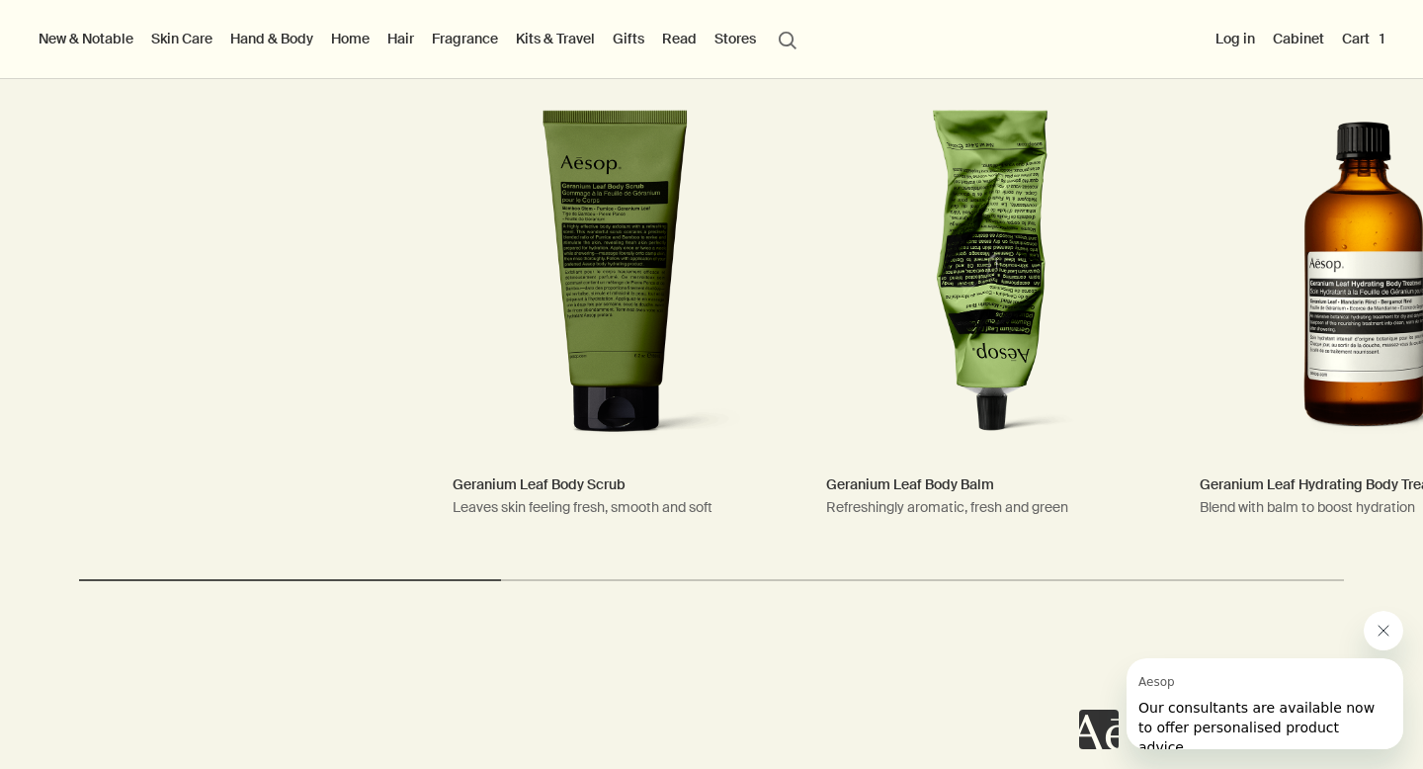
scroll to position [3754, 0]
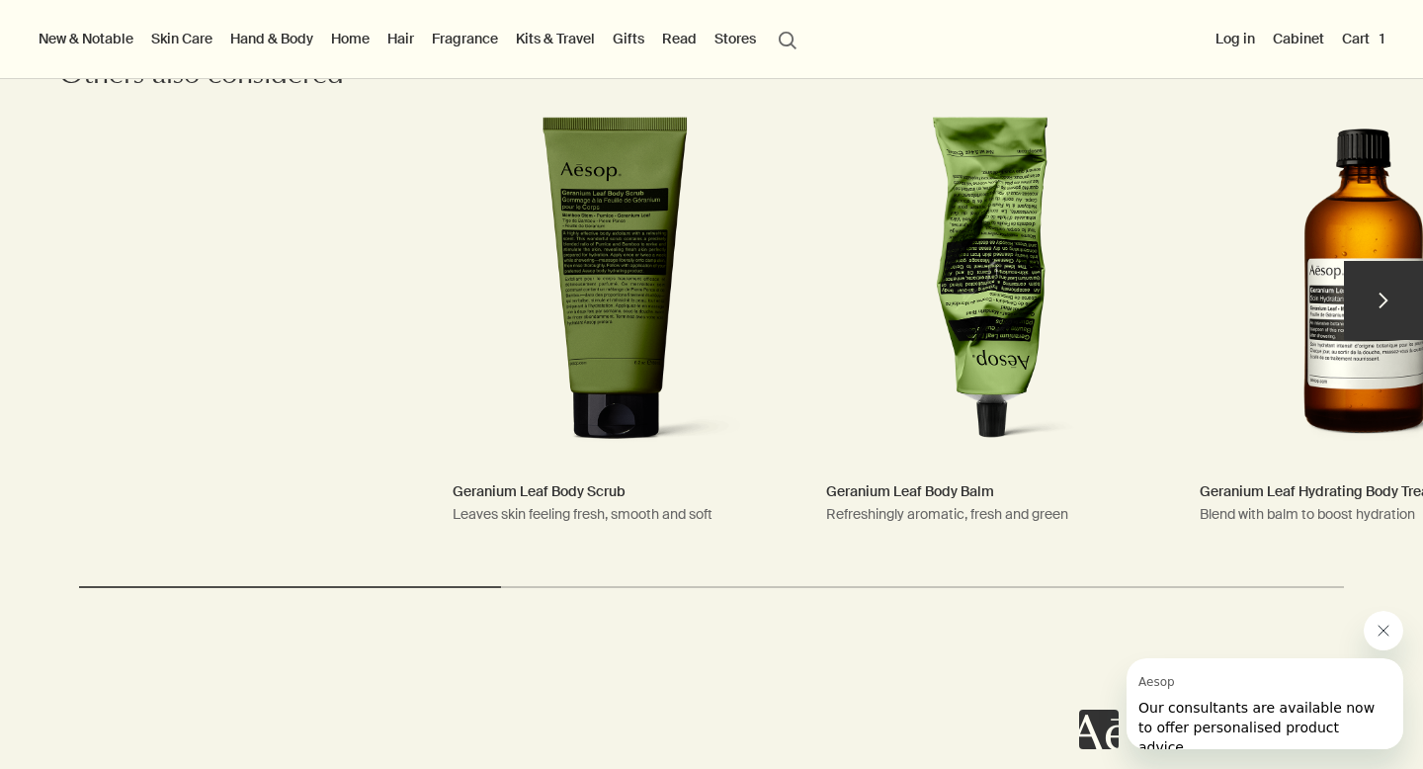
click at [1402, 274] on button "chevron" at bounding box center [1383, 300] width 79 height 79
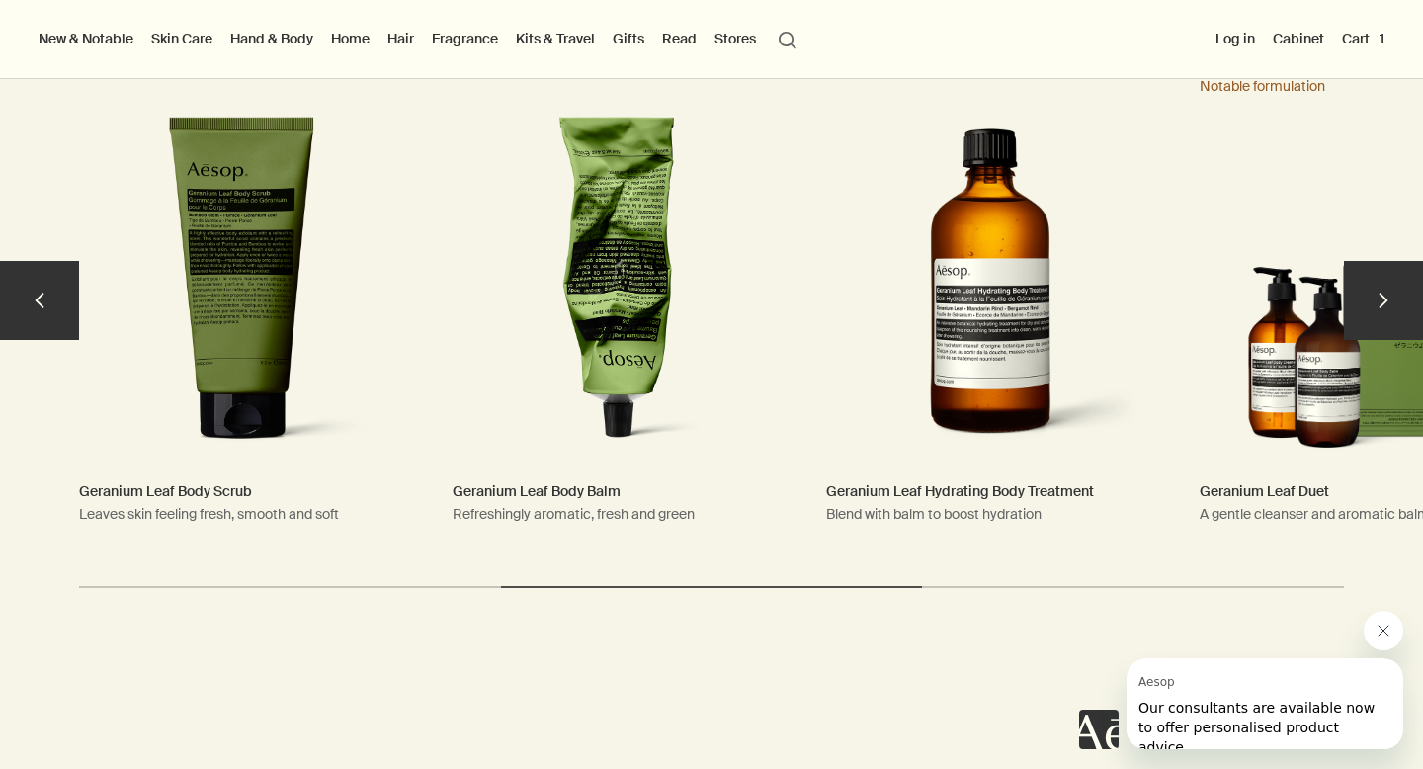
click at [1403, 273] on button "chevron" at bounding box center [1383, 300] width 79 height 79
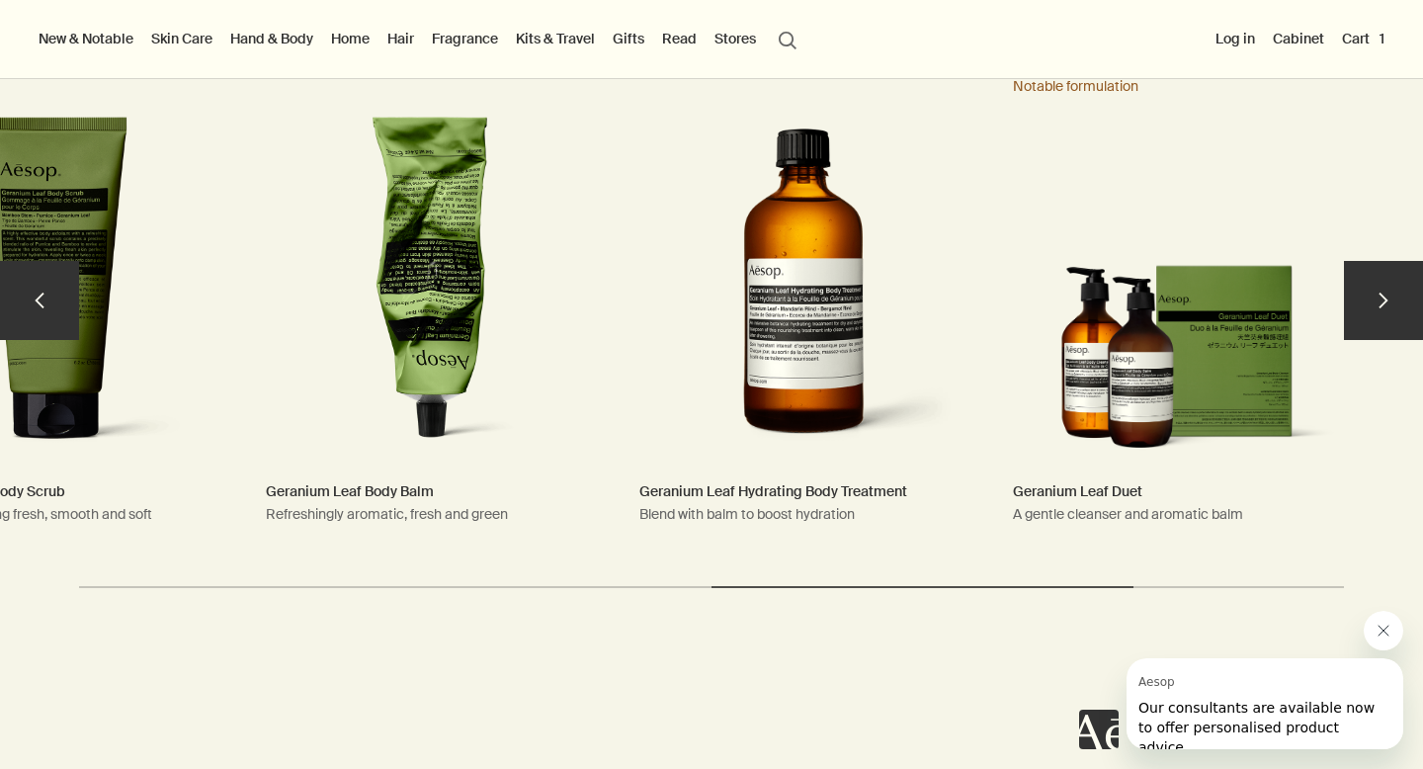
click at [1402, 271] on button "chevron" at bounding box center [1383, 300] width 79 height 79
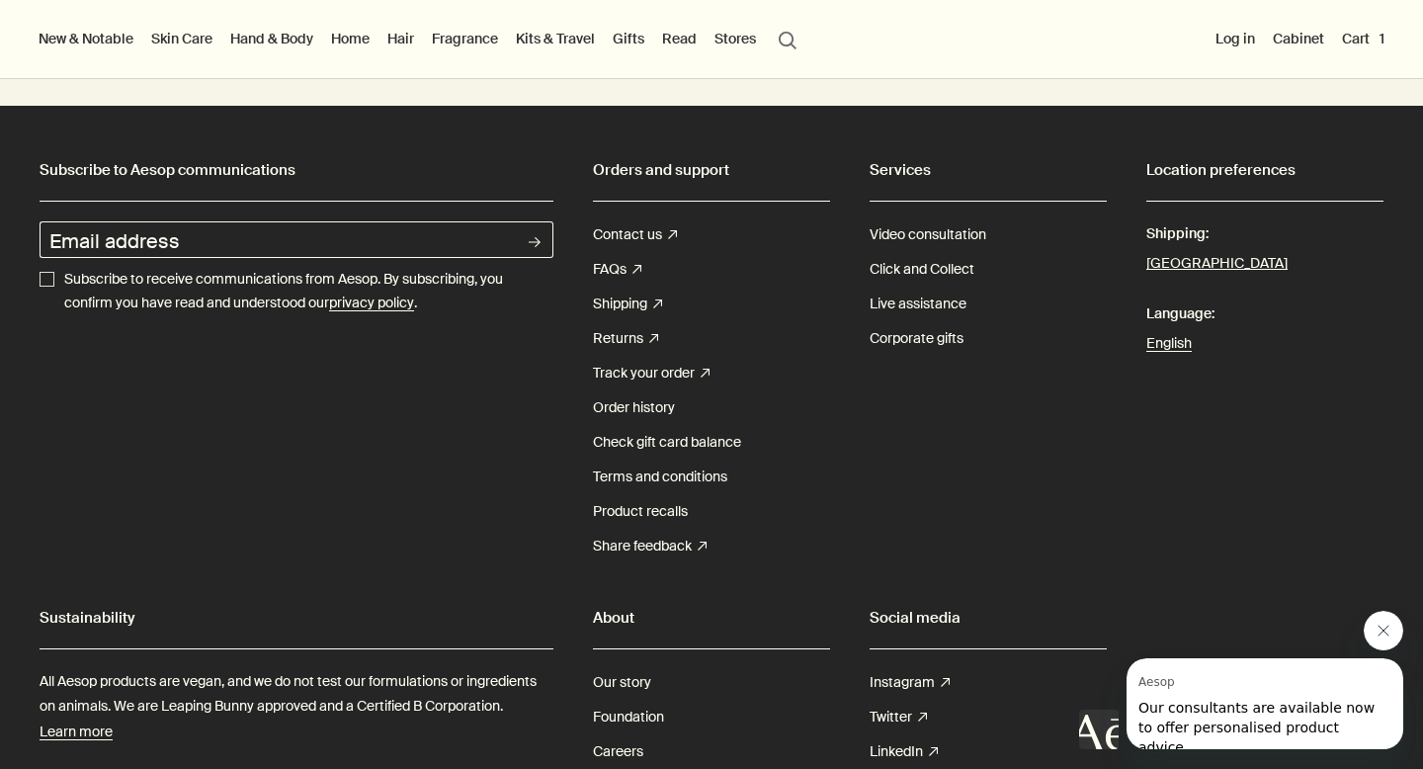
scroll to position [4426, 0]
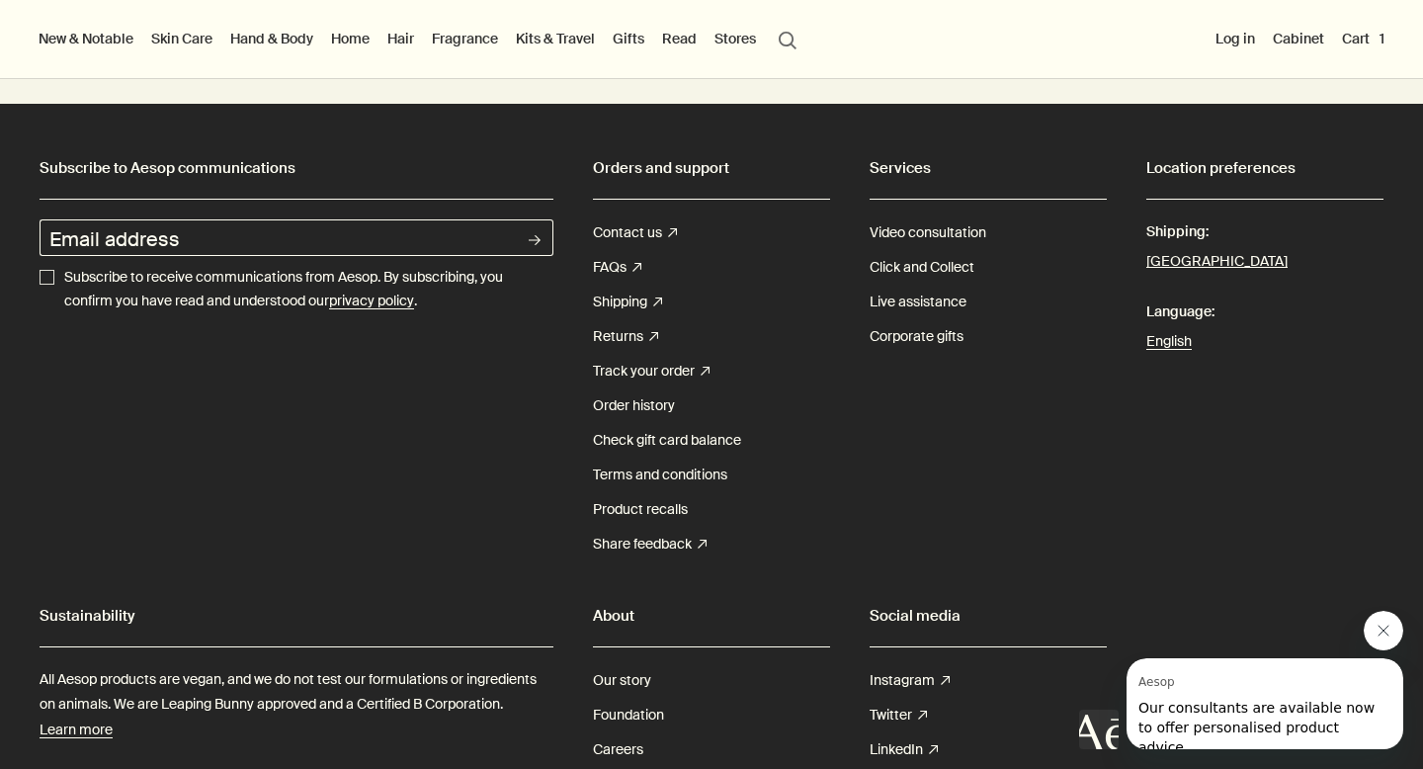
click at [114, 50] on button "New & Notable" at bounding box center [86, 39] width 103 height 26
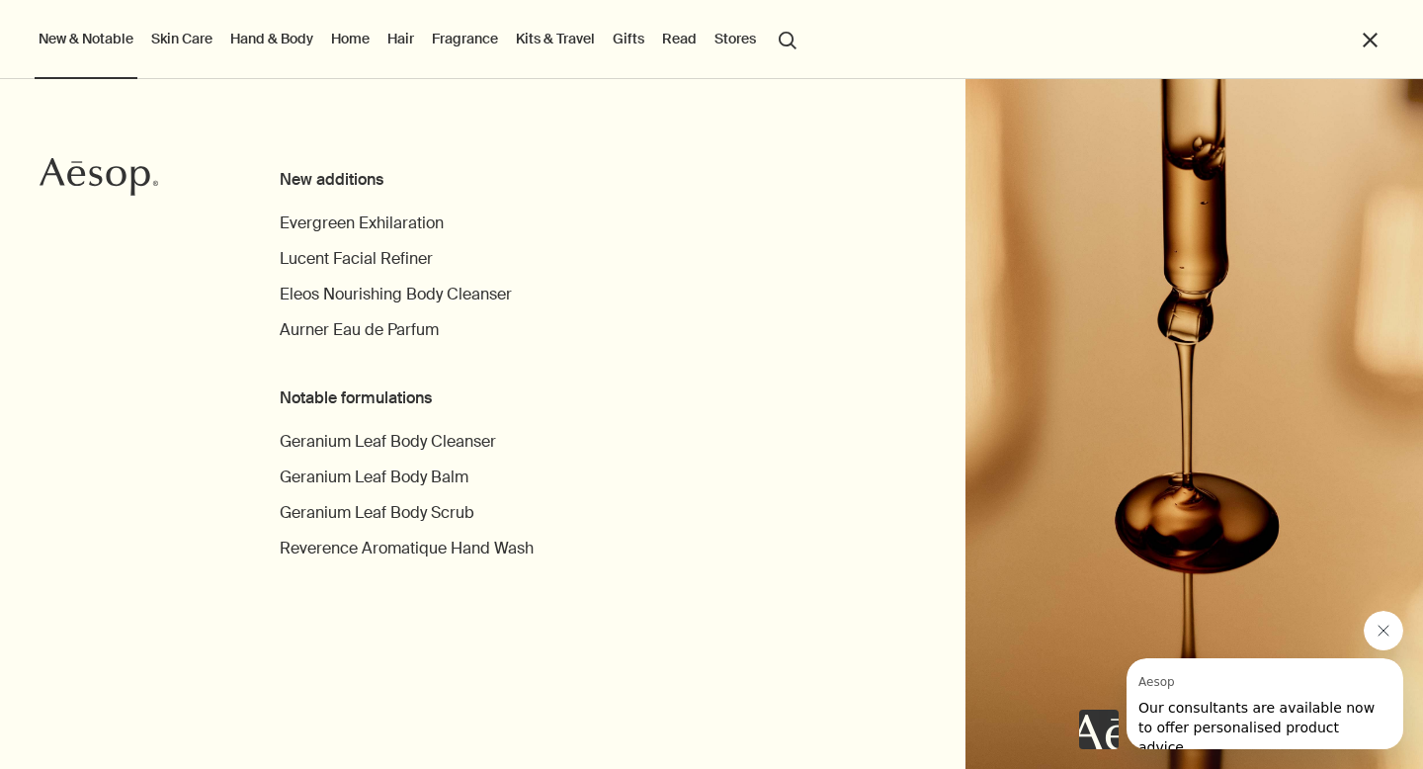
click at [199, 36] on link "Skin Care" at bounding box center [181, 39] width 69 height 26
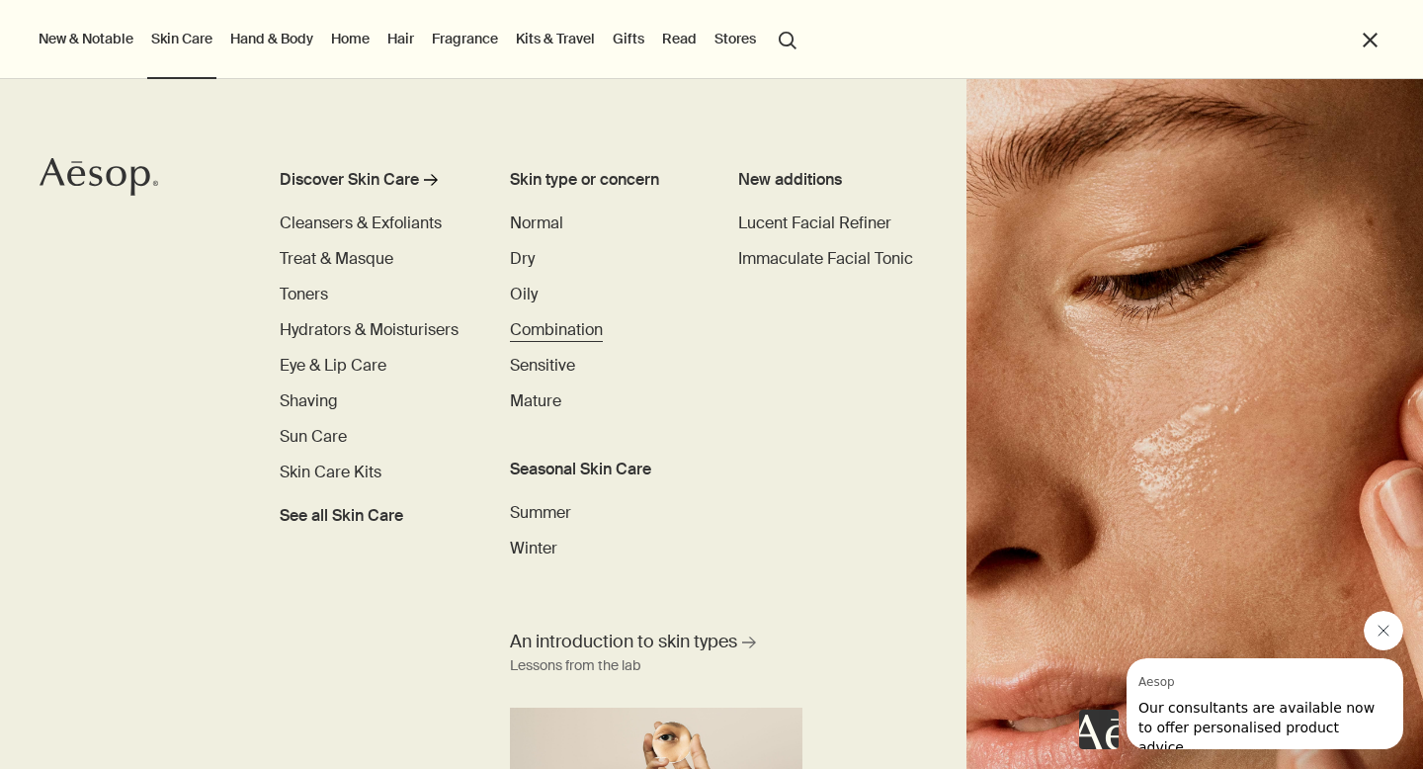
click at [585, 327] on span "Combination" at bounding box center [556, 329] width 93 height 21
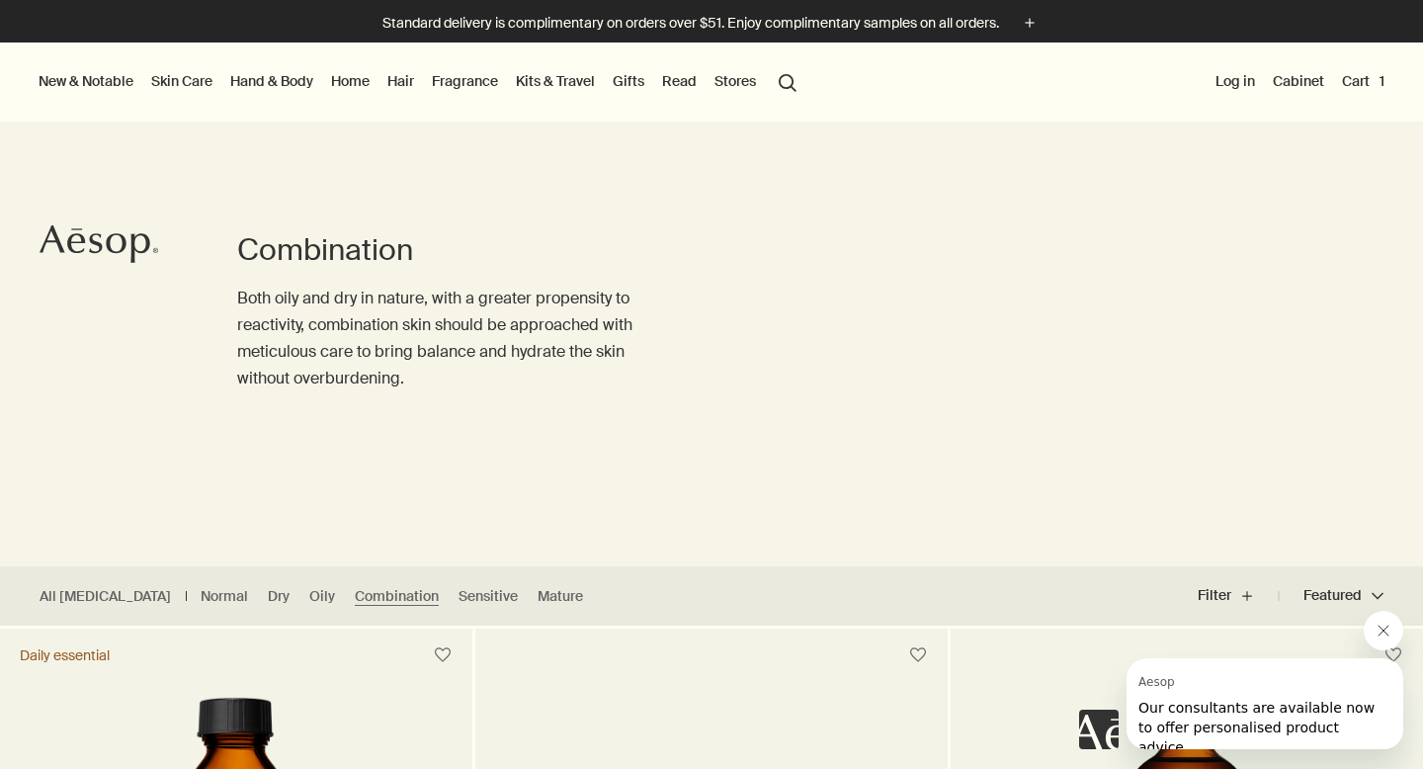
click at [774, 89] on button "search Search" at bounding box center [788, 81] width 36 height 38
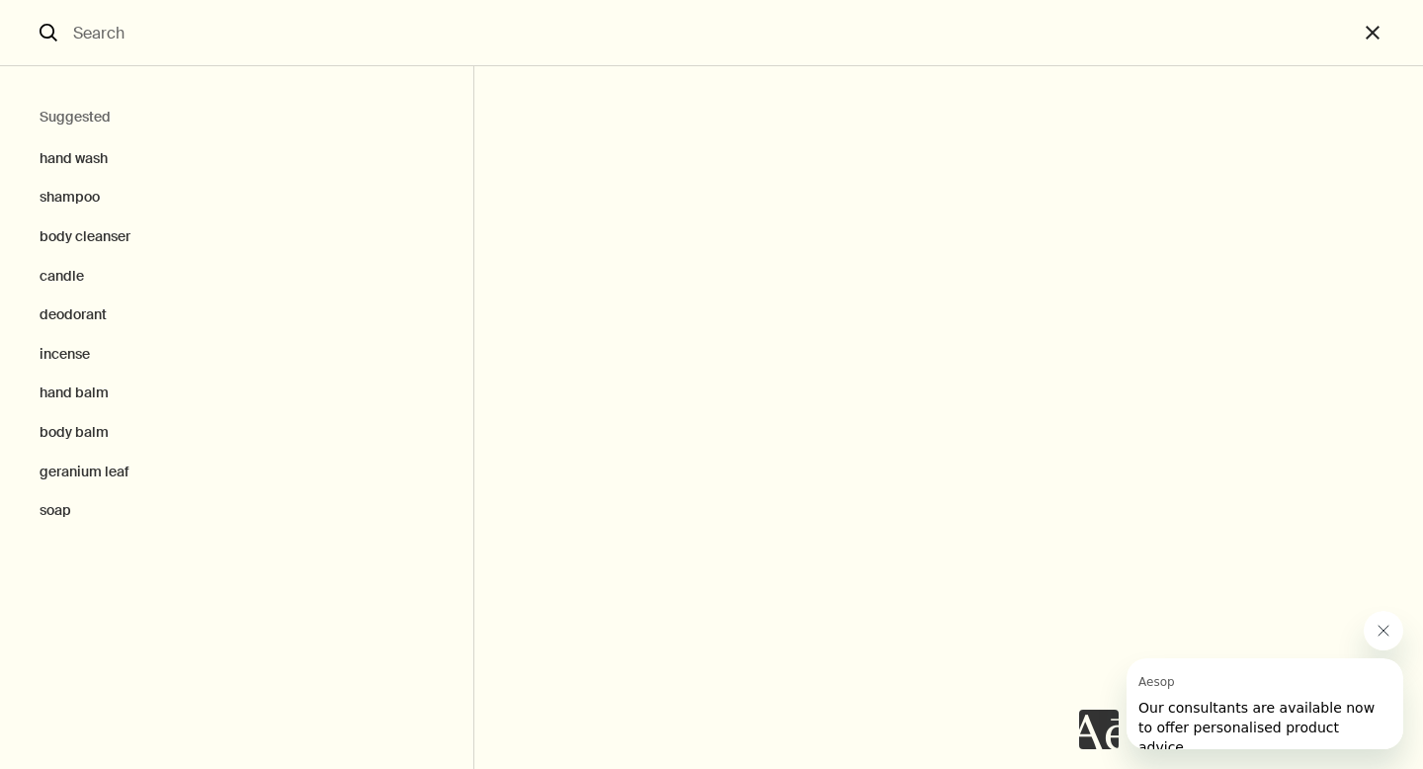
click at [126, 58] on input "Search" at bounding box center [711, 32] width 1293 height 65
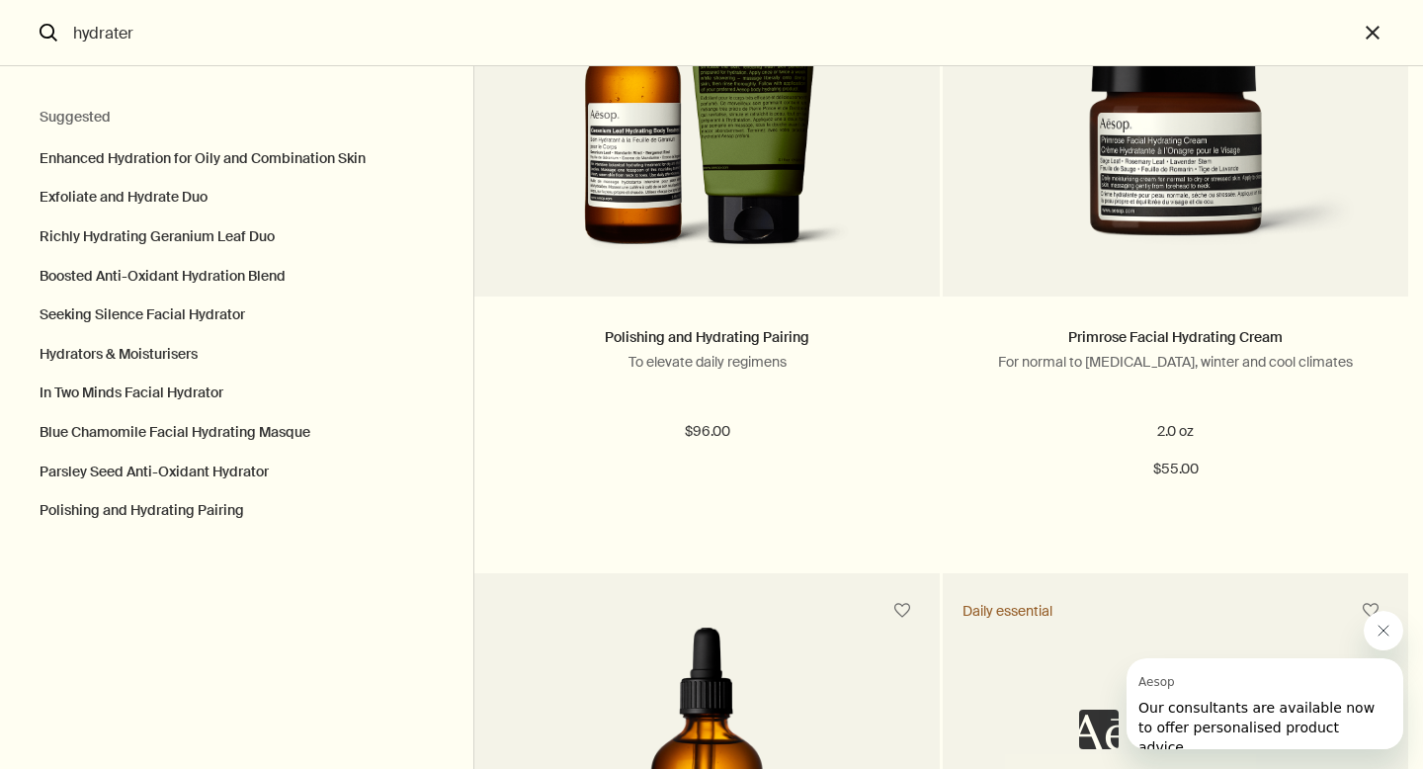
scroll to position [3128, 0]
click at [178, 392] on button "In Two Minds Facial Hydrator" at bounding box center [236, 394] width 473 height 40
type input "In Two Minds Facial Hydrator"
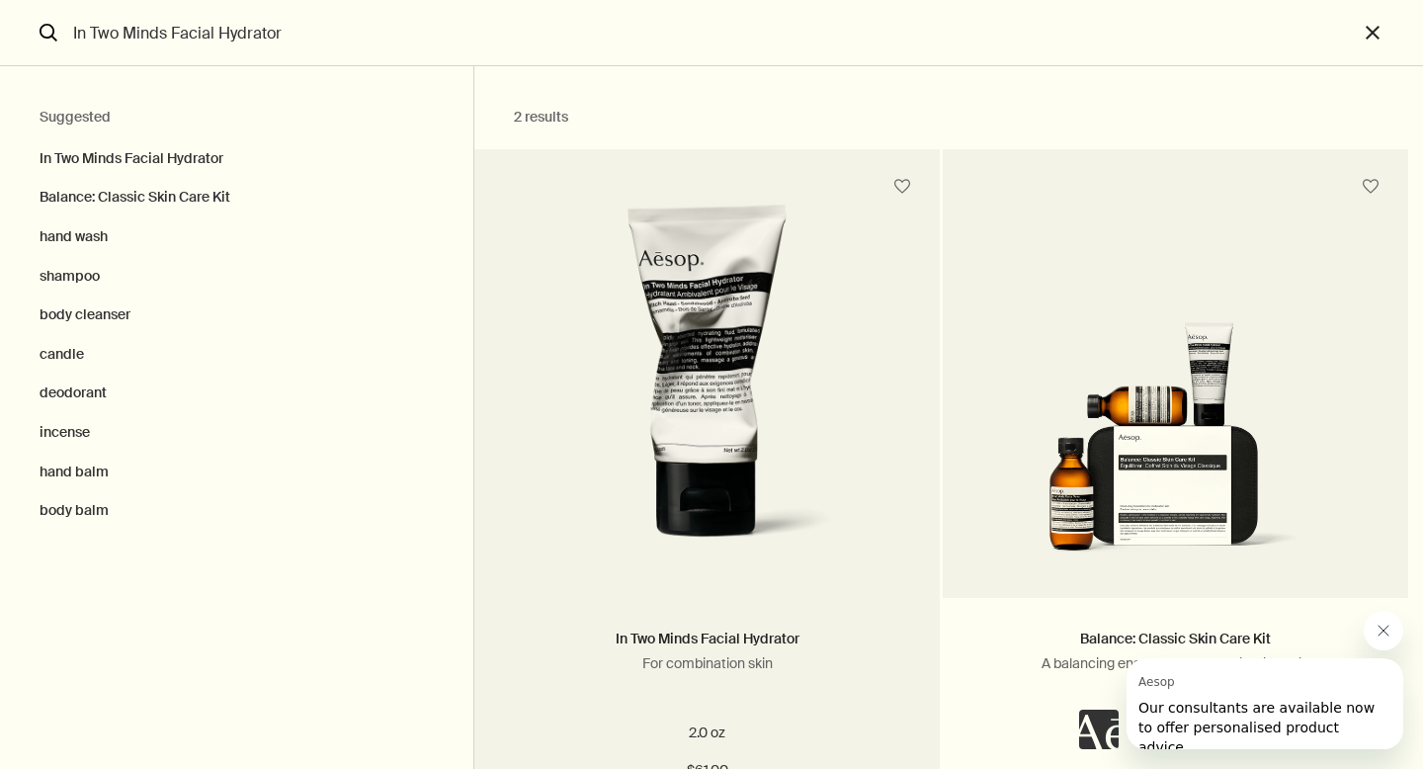
click at [580, 451] on img "Search" at bounding box center [707, 386] width 359 height 366
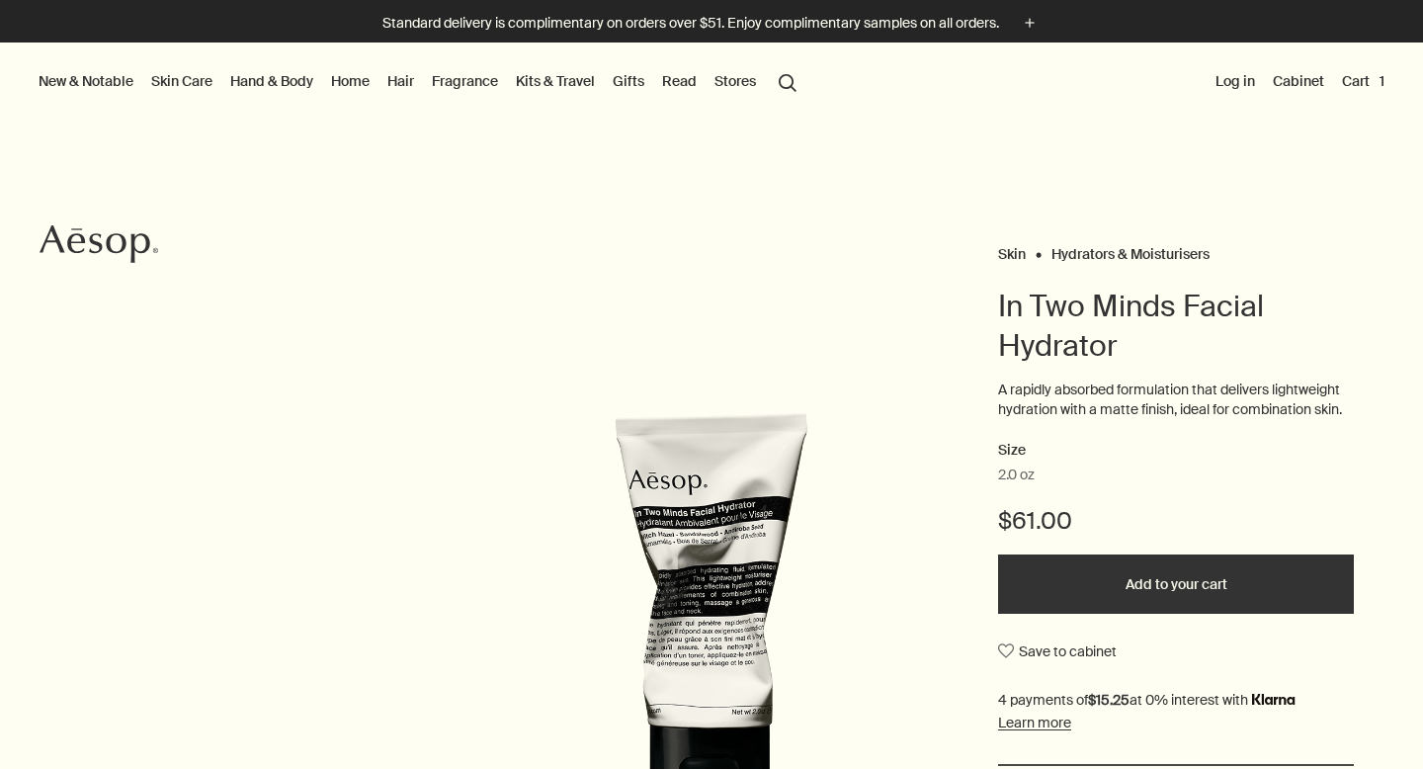
click at [1113, 598] on button "Add to your cart" at bounding box center [1176, 584] width 356 height 59
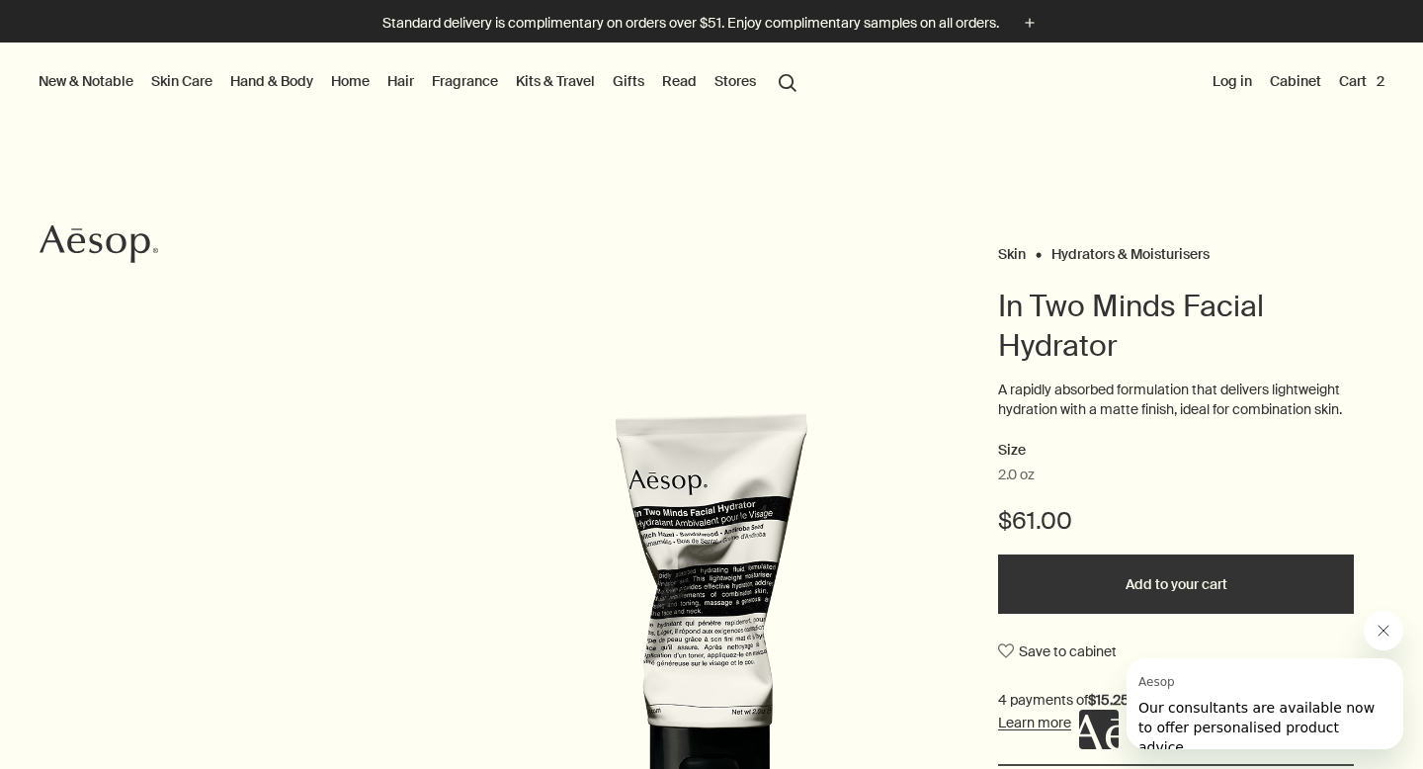
click at [119, 76] on button "New & Notable" at bounding box center [86, 81] width 103 height 26
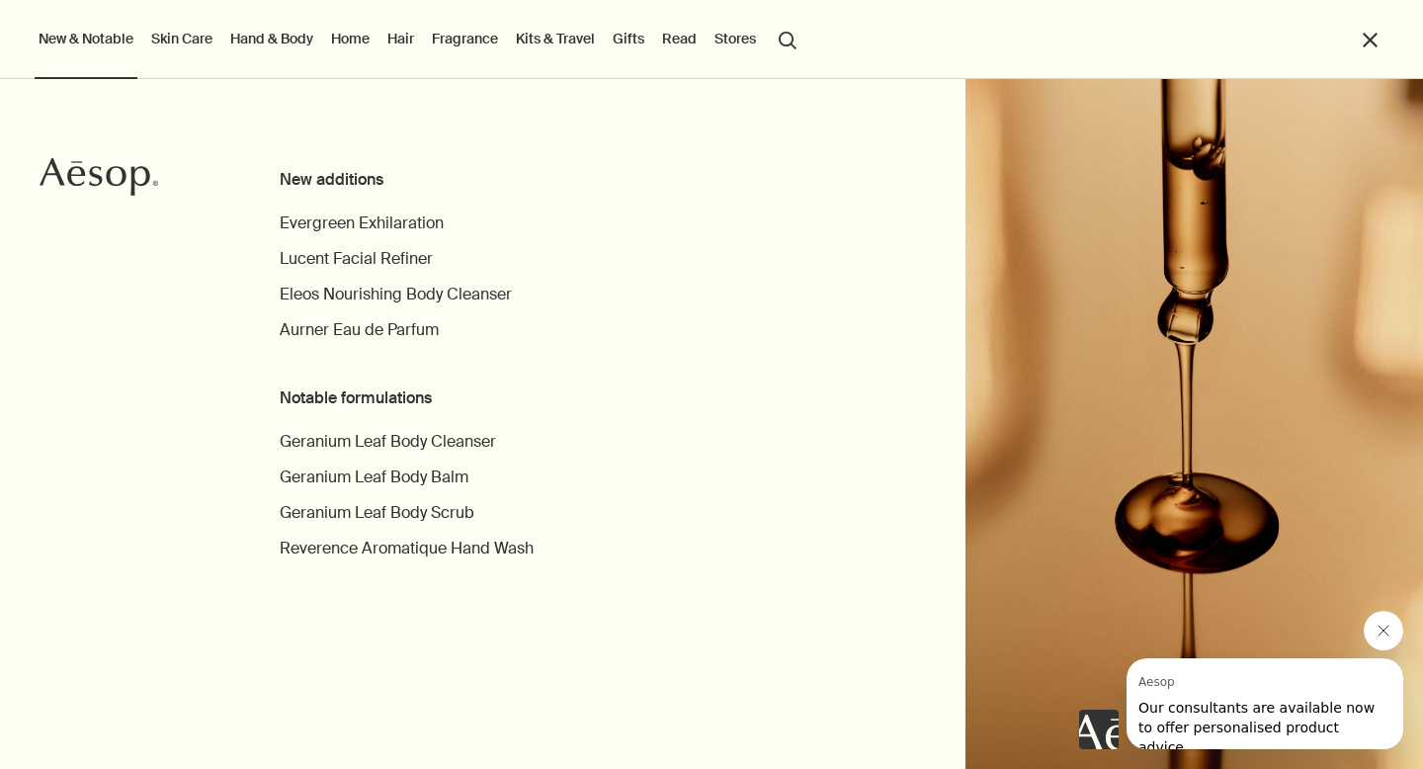
click at [100, 43] on button "New & Notable" at bounding box center [86, 39] width 103 height 26
click at [100, 40] on button "New & Notable" at bounding box center [86, 39] width 103 height 26
click at [272, 47] on link "Hand & Body" at bounding box center [271, 39] width 91 height 26
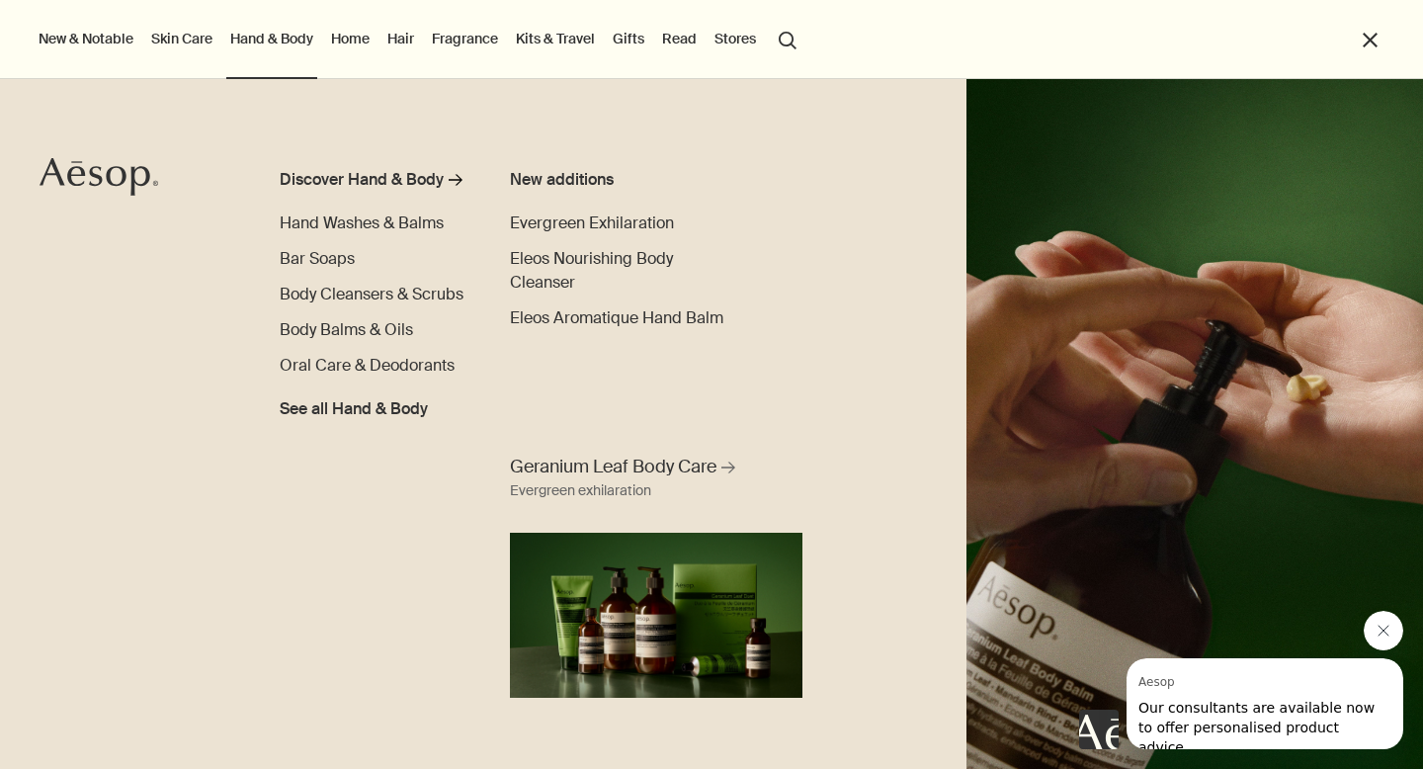
click at [59, 39] on button "New & Notable" at bounding box center [86, 39] width 103 height 26
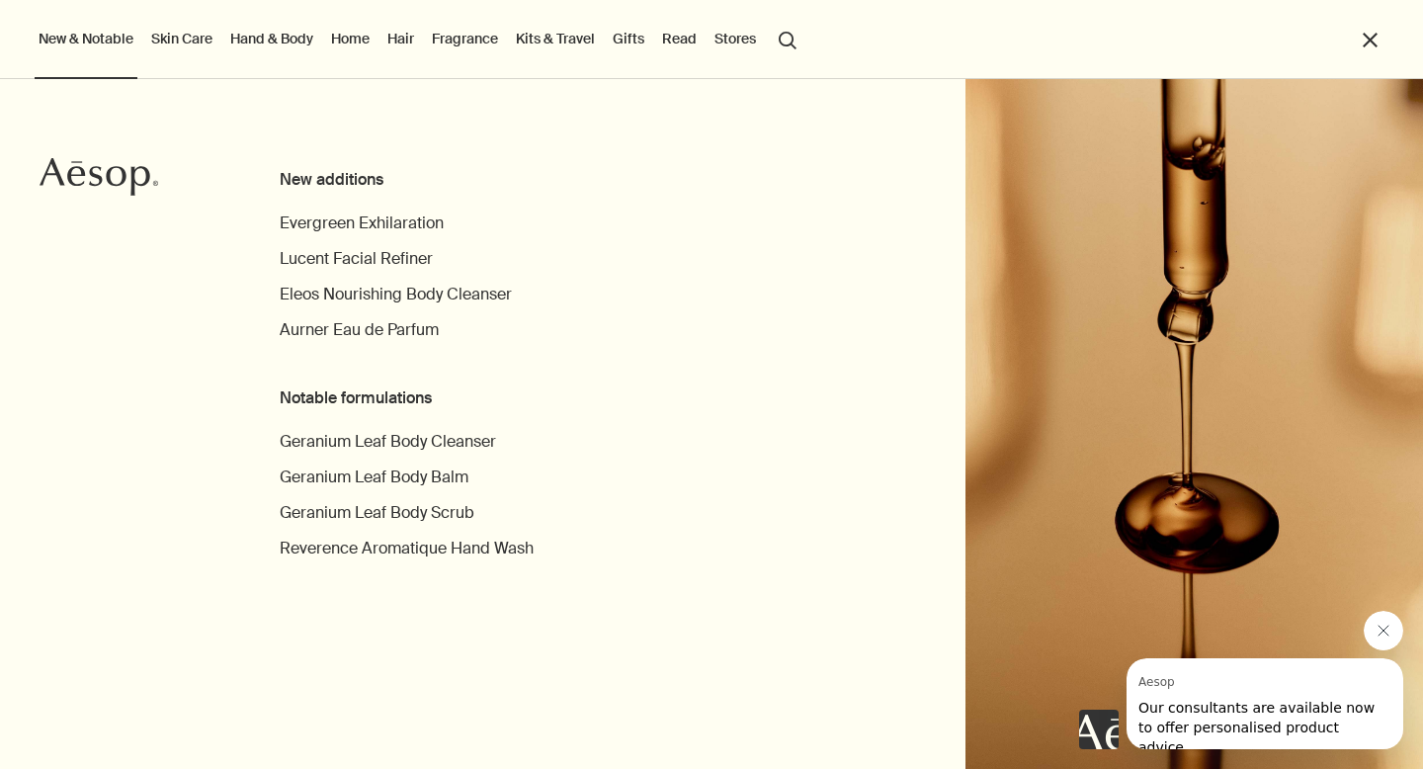
click at [496, 43] on link "Fragrance" at bounding box center [465, 39] width 74 height 26
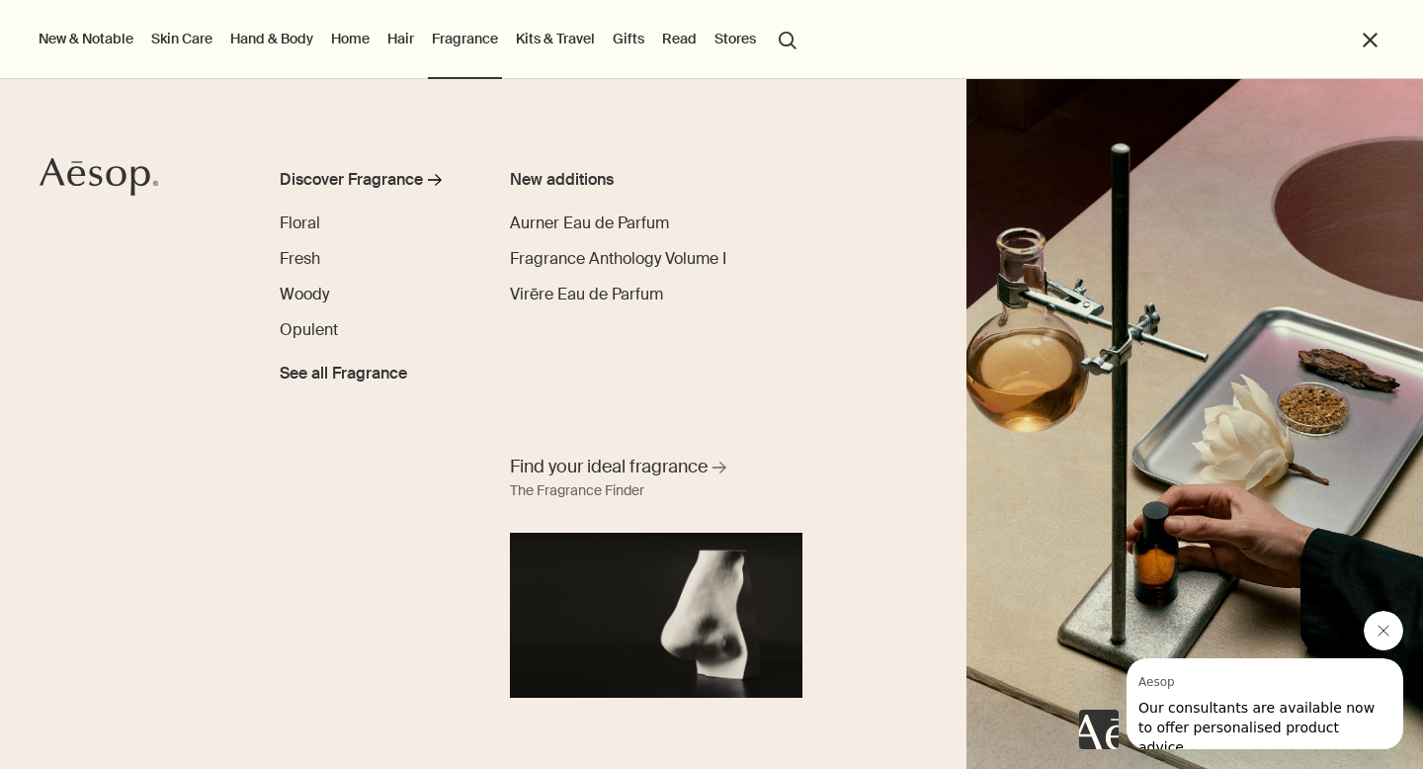
click at [1367, 44] on button "close" at bounding box center [1370, 40] width 23 height 23
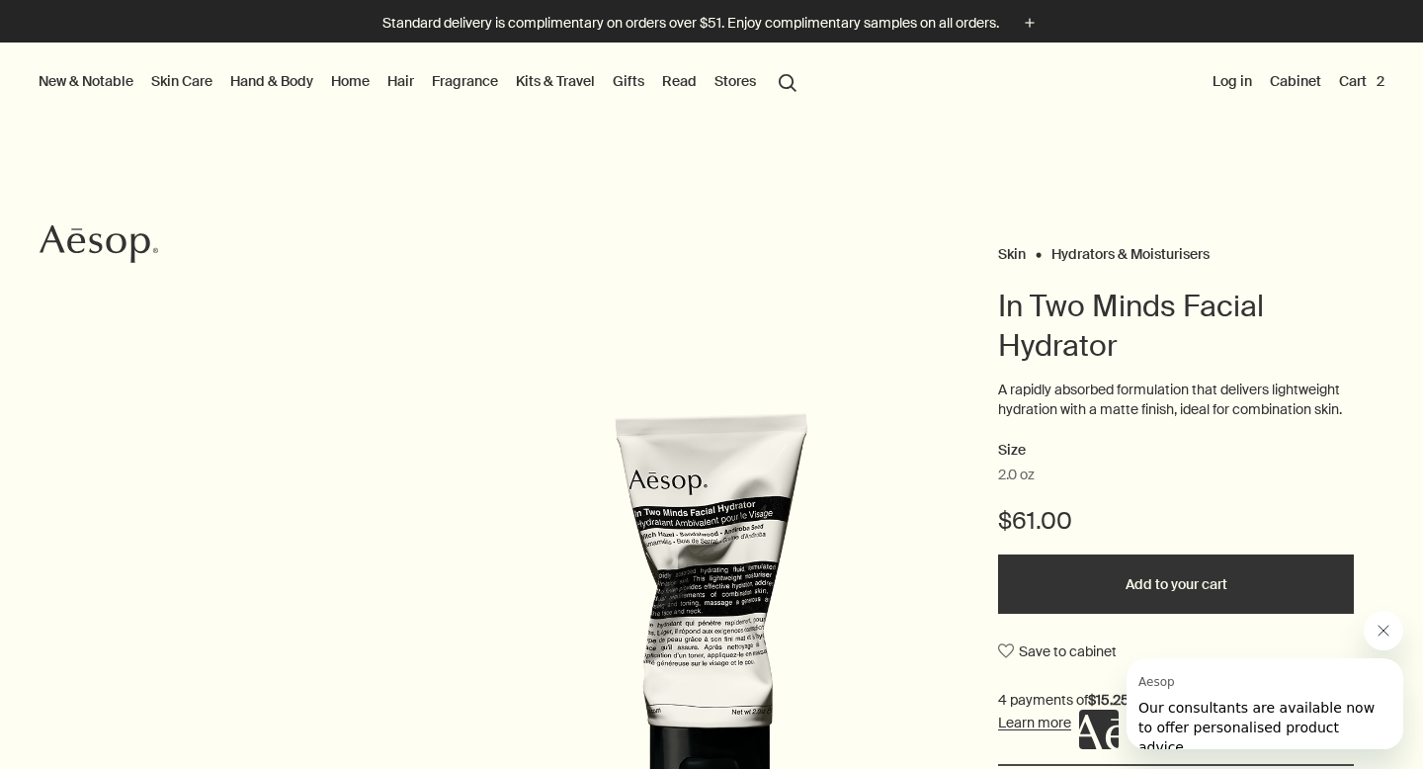
click at [1357, 75] on button "Cart 2" at bounding box center [1361, 81] width 53 height 26
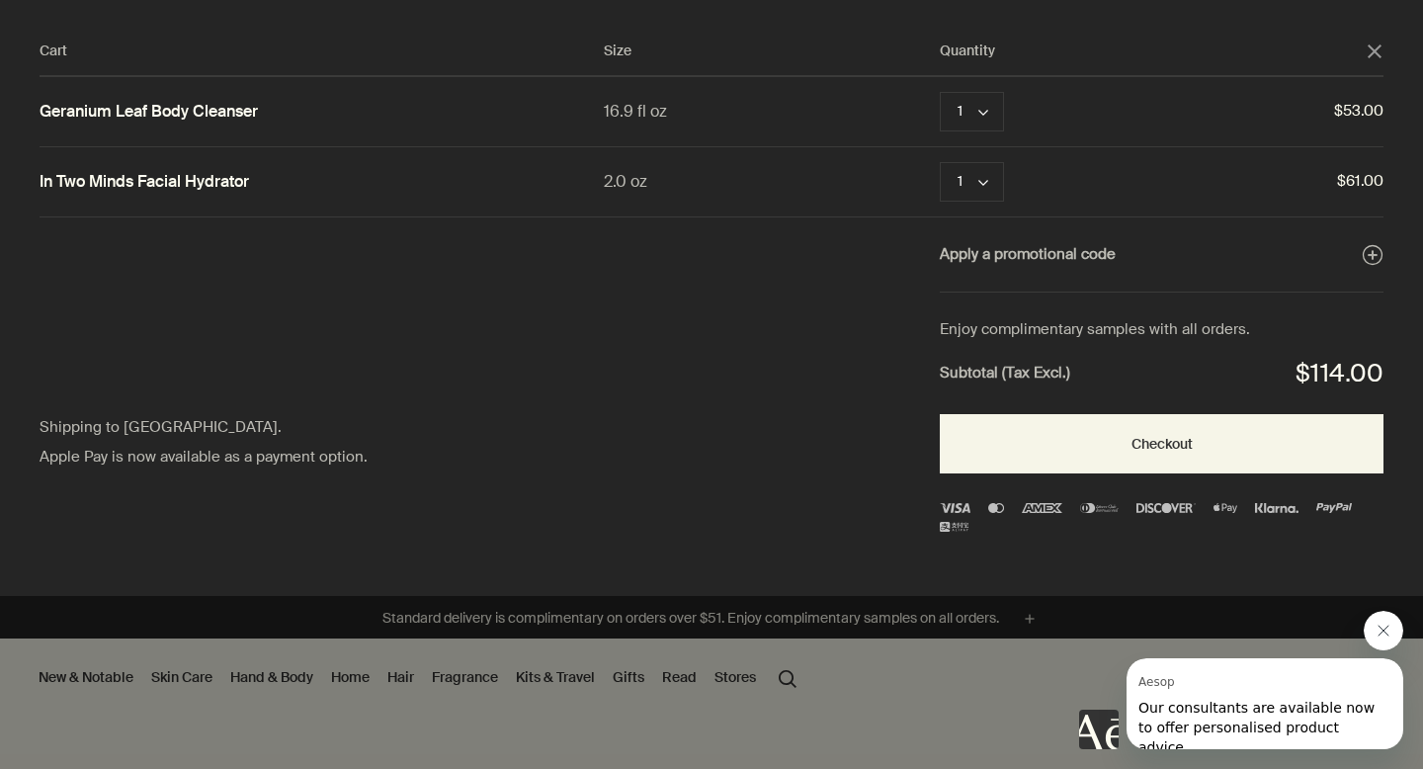
click at [1375, 57] on icon "close" at bounding box center [1375, 51] width 14 height 14
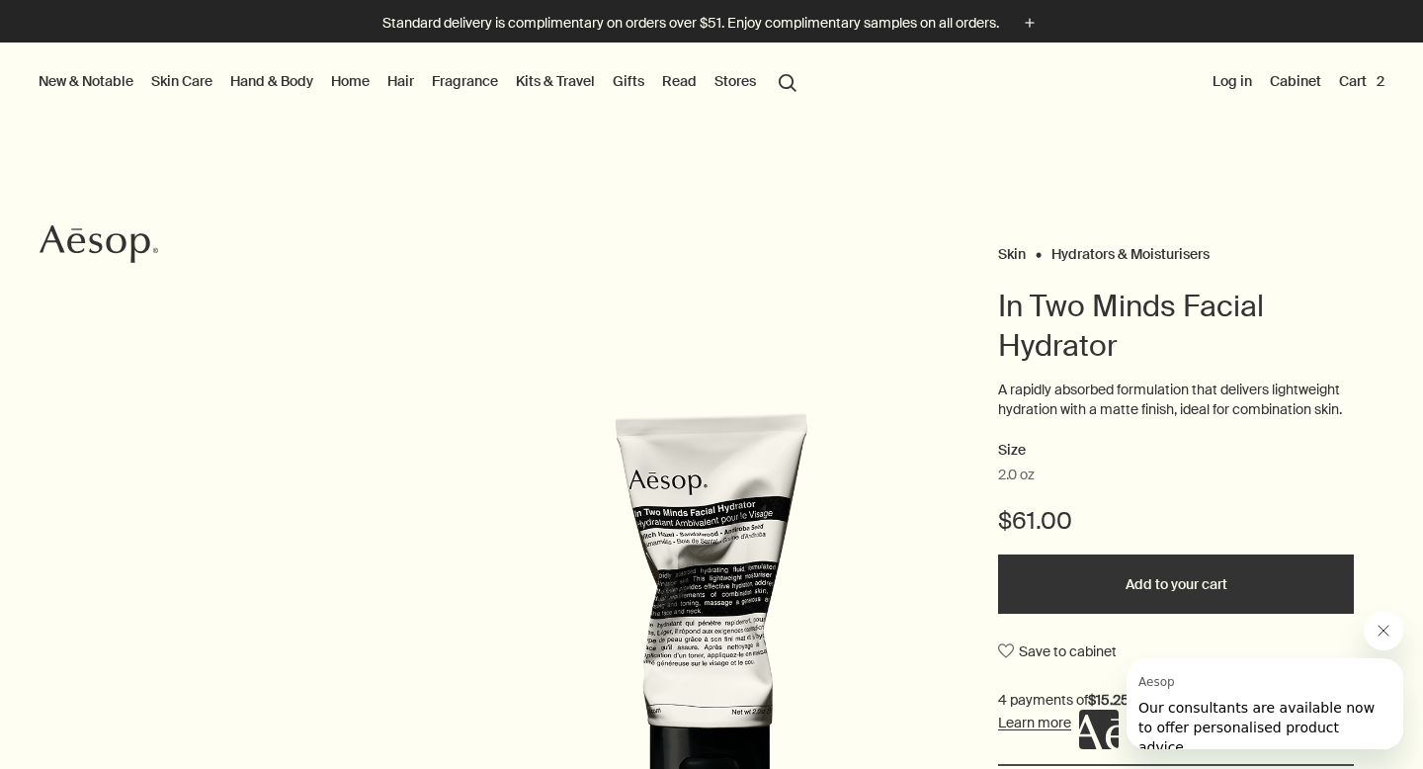
click at [267, 86] on link "Hand & Body" at bounding box center [271, 81] width 91 height 26
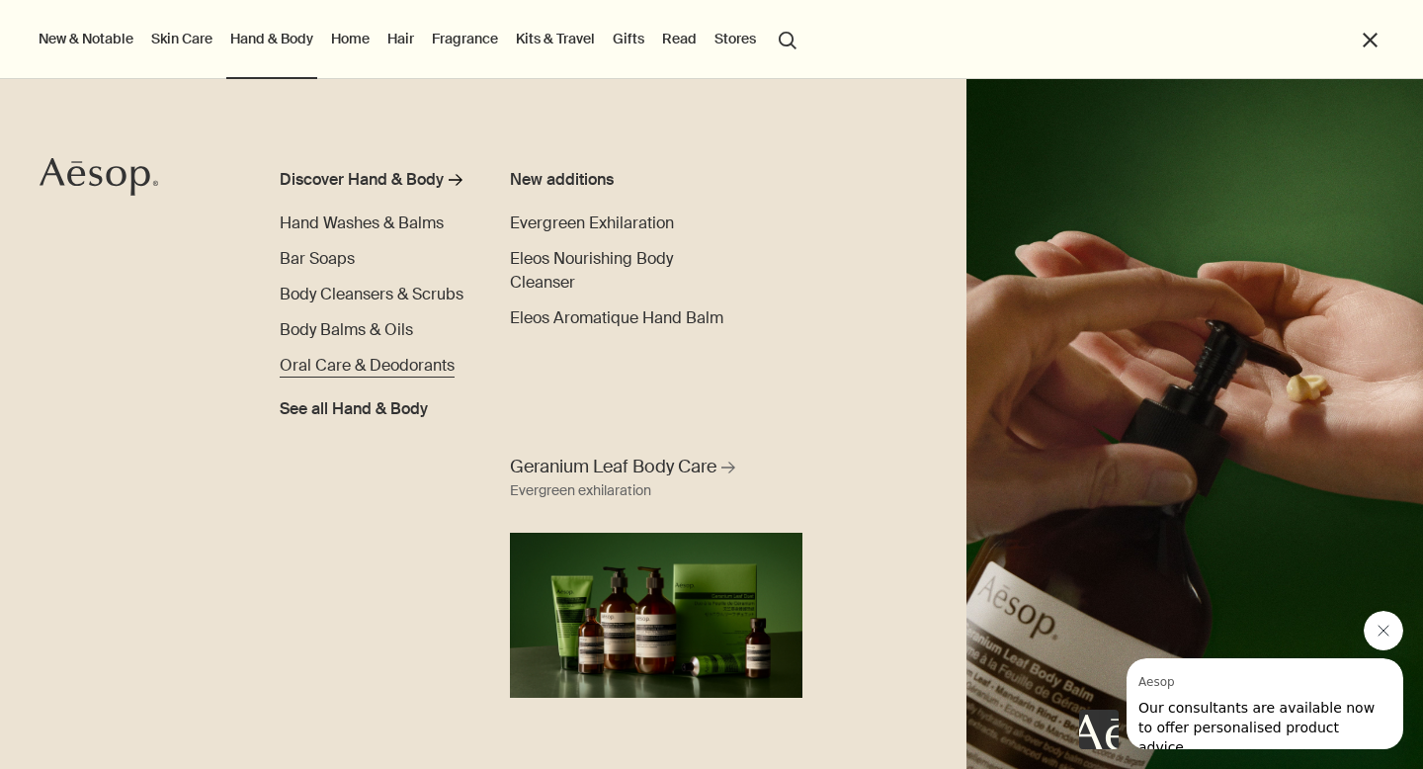
click at [355, 371] on span "Oral Care & Deodorants" at bounding box center [367, 365] width 175 height 21
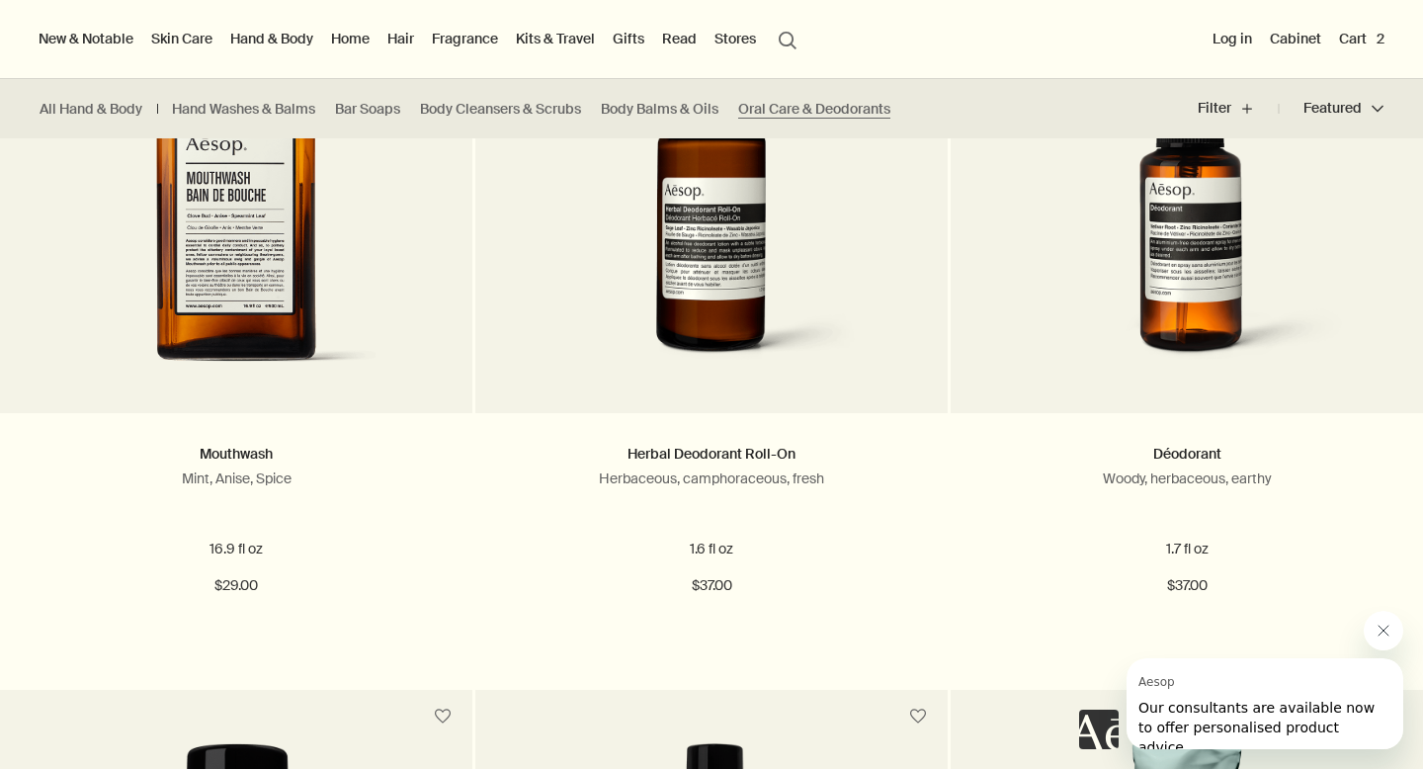
scroll to position [654, 0]
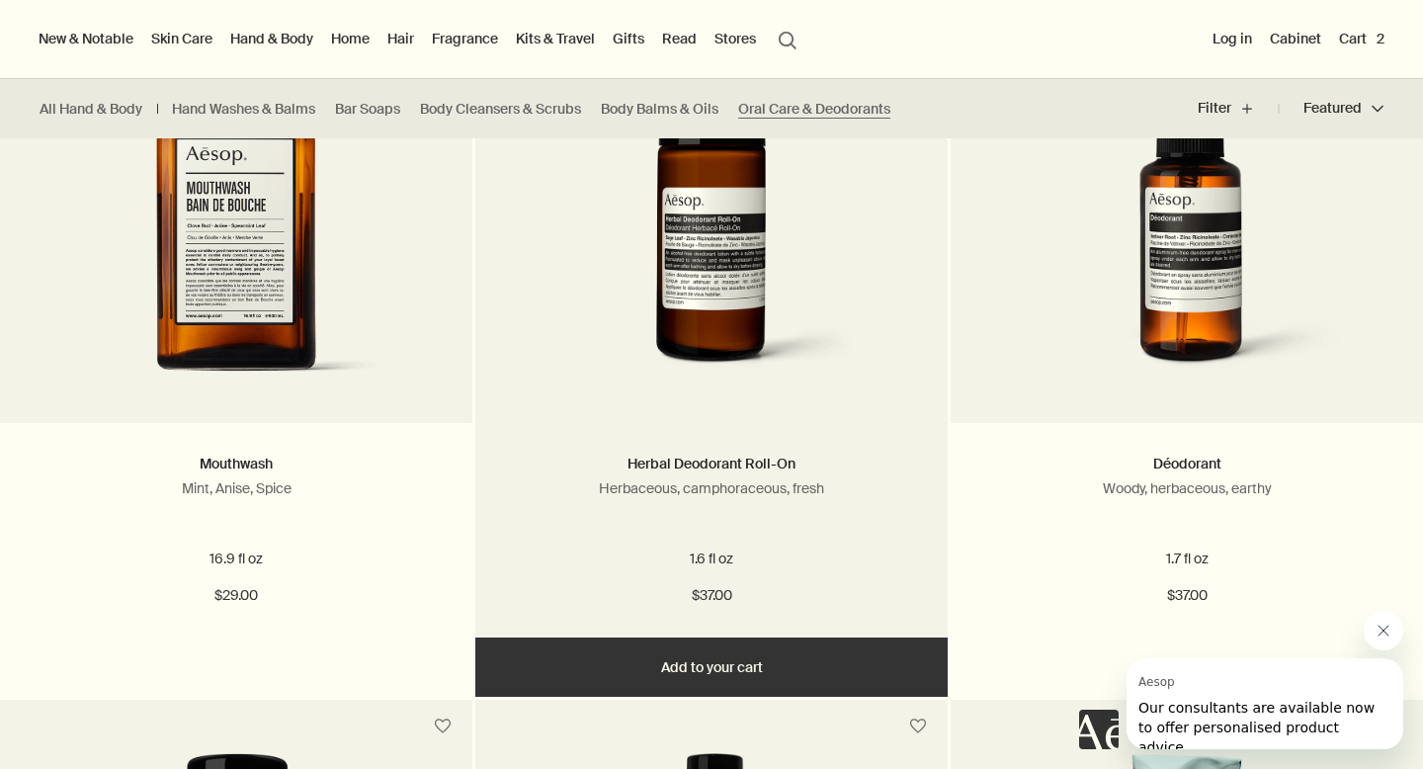
click at [639, 367] on img at bounding box center [712, 211] width 360 height 366
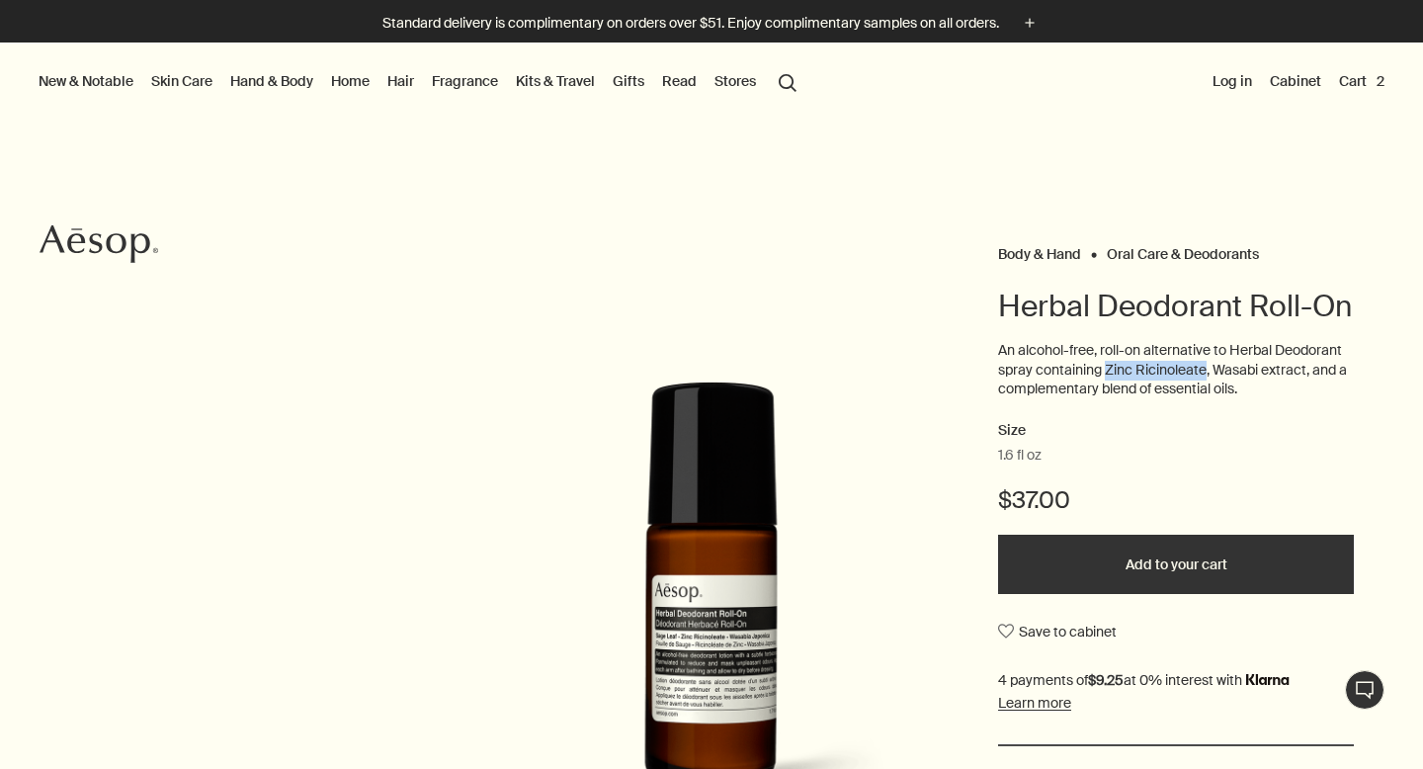
drag, startPoint x: 1108, startPoint y: 369, endPoint x: 1206, endPoint y: 368, distance: 97.9
click at [1206, 368] on p "An alcohol-free, roll-on alternative to Herbal Deodorant spray containing Zinc …" at bounding box center [1176, 370] width 356 height 58
copy p "Zinc Ricinoleate"
click at [1069, 569] on button "Add to your cart" at bounding box center [1176, 564] width 356 height 59
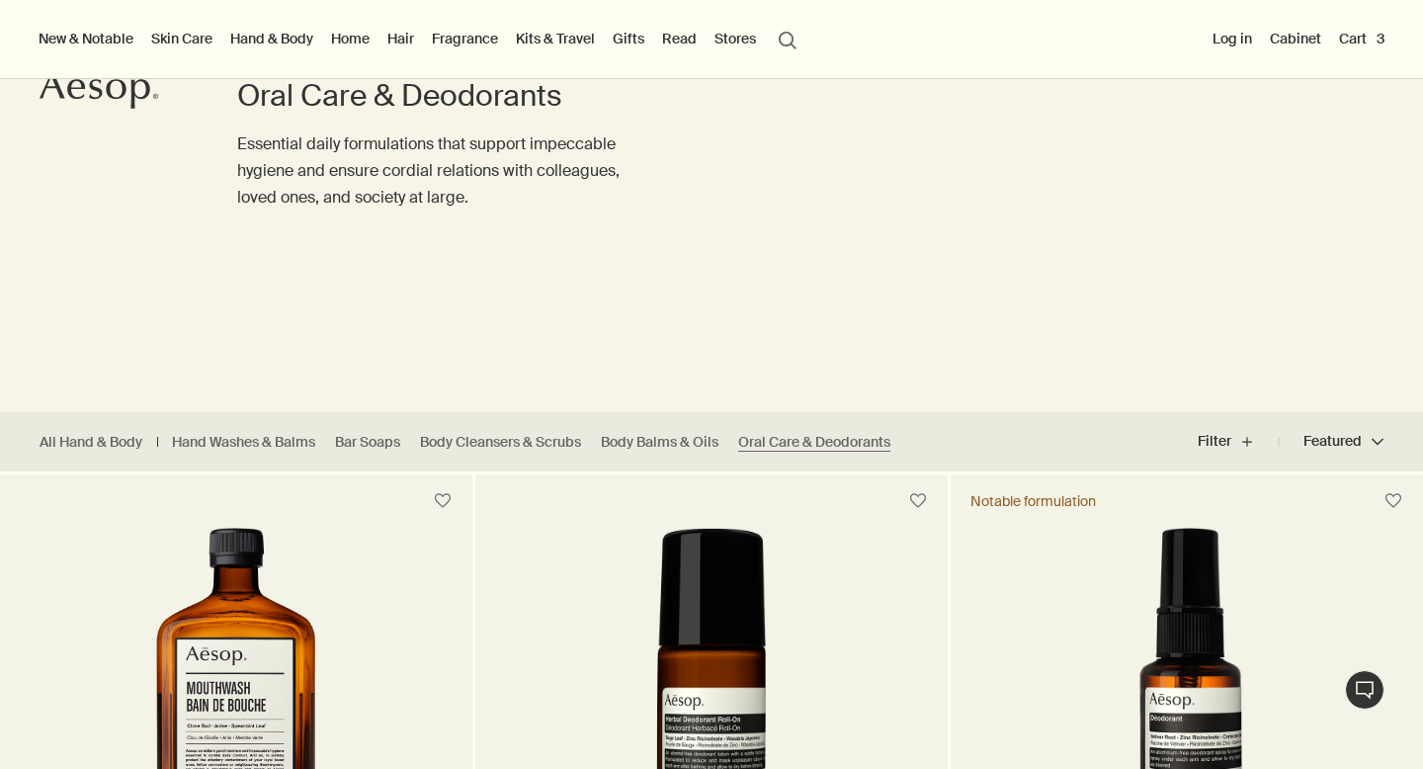
scroll to position [137, 0]
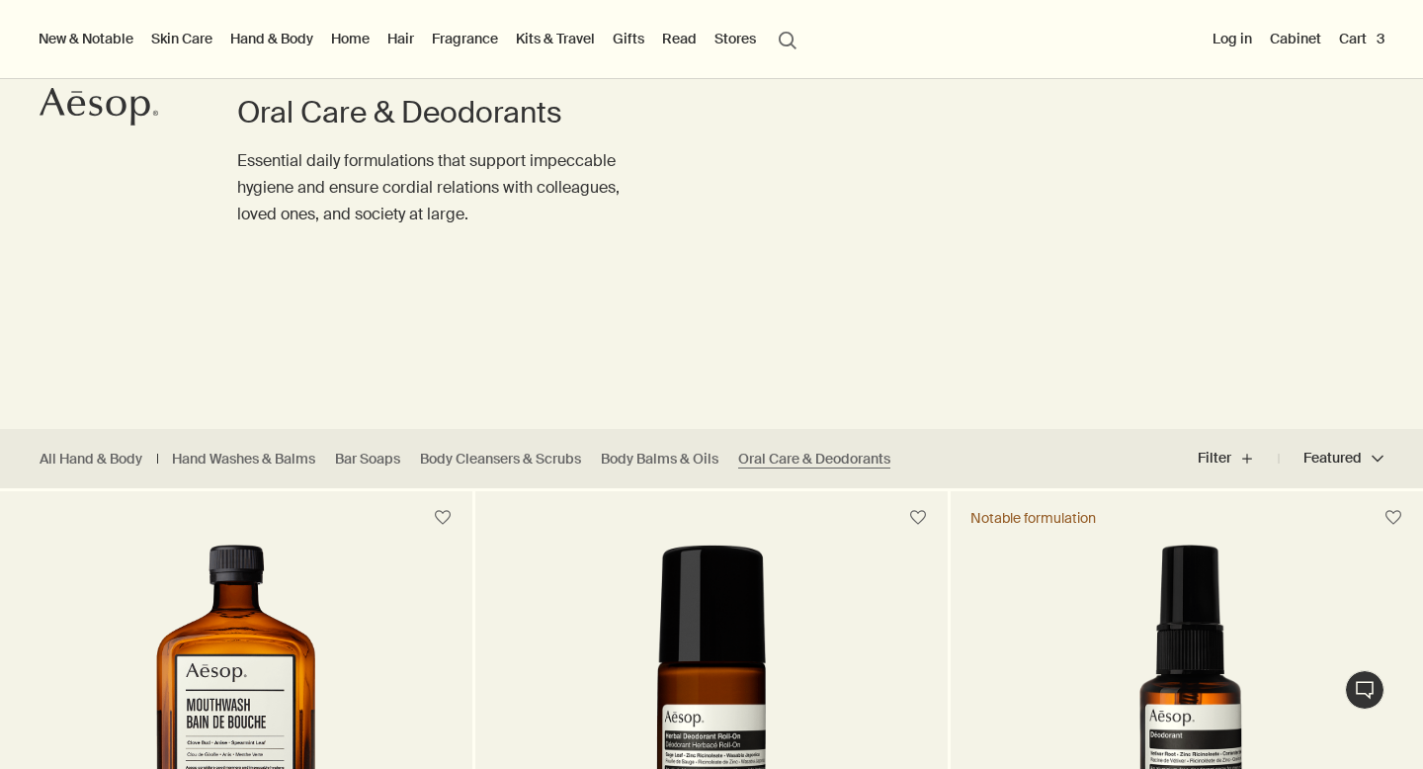
click at [1379, 41] on button "Cart 3" at bounding box center [1361, 39] width 53 height 26
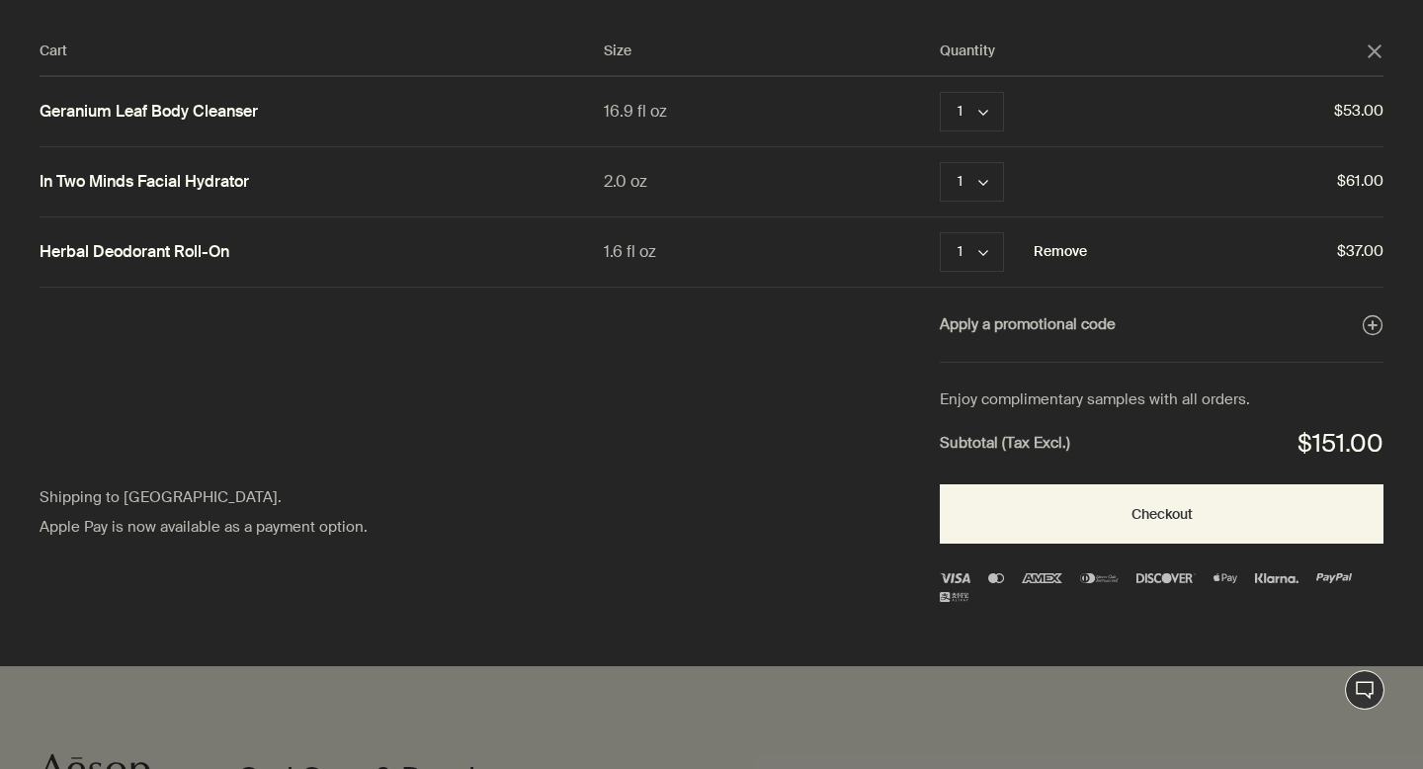
click at [1044, 252] on button "Remove" at bounding box center [1060, 252] width 53 height 24
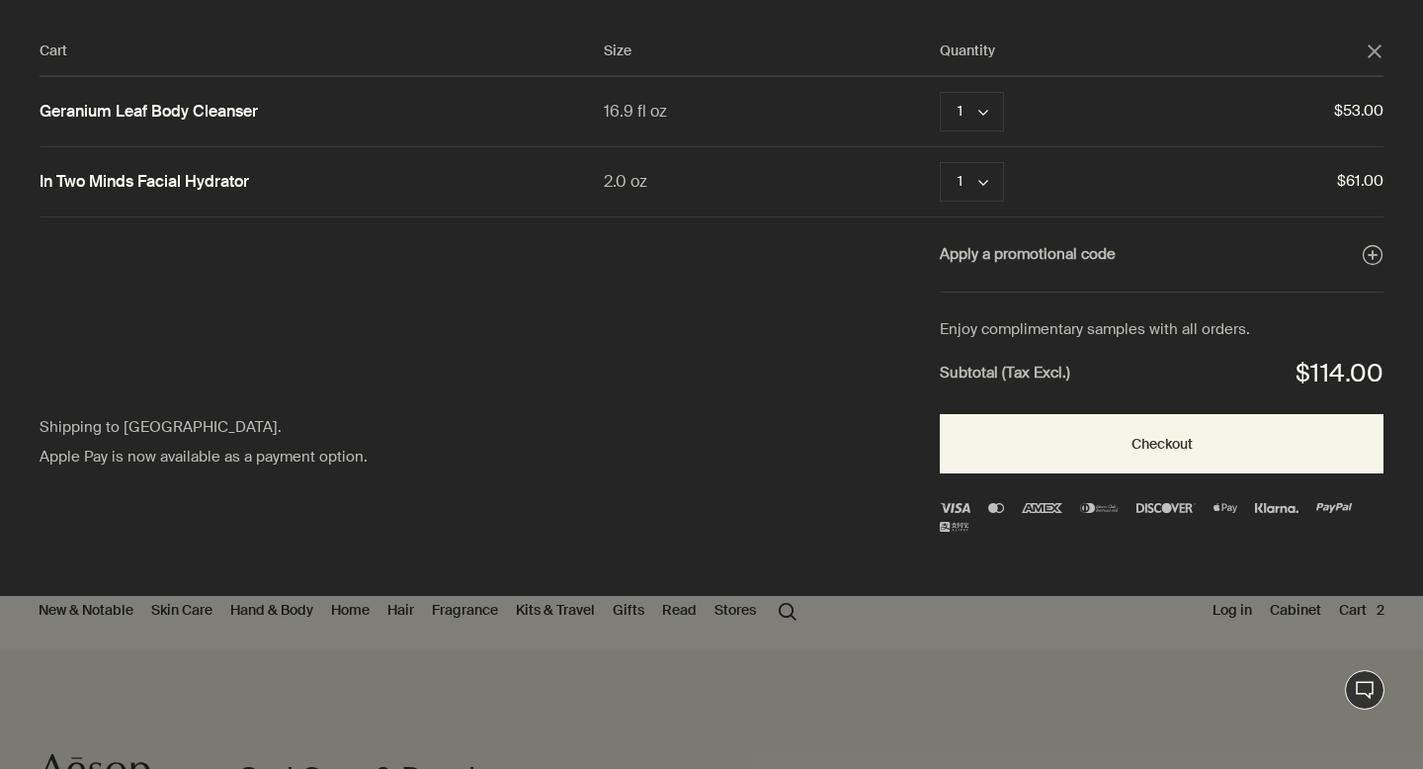
click at [1374, 45] on icon "close" at bounding box center [1375, 51] width 14 height 14
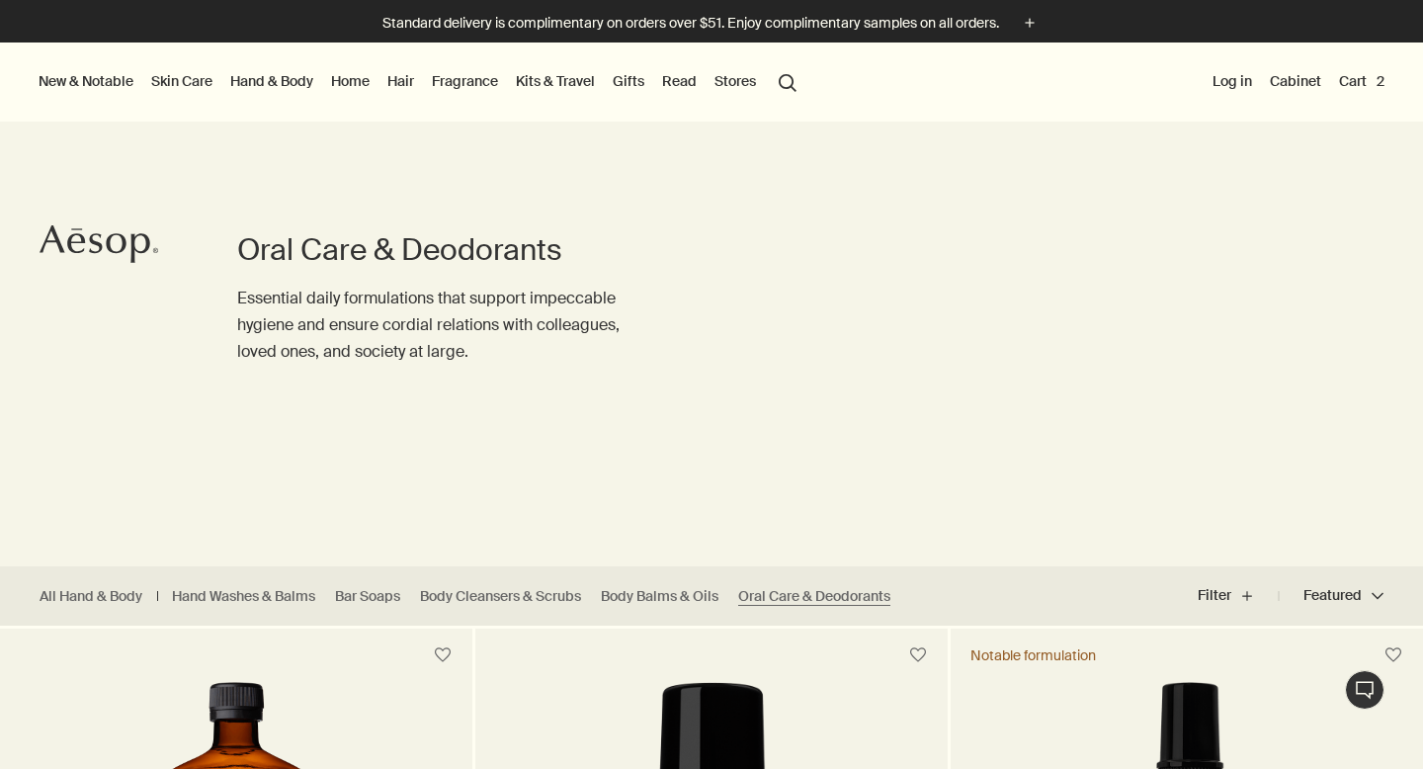
click at [107, 80] on button "New & Notable" at bounding box center [86, 81] width 103 height 26
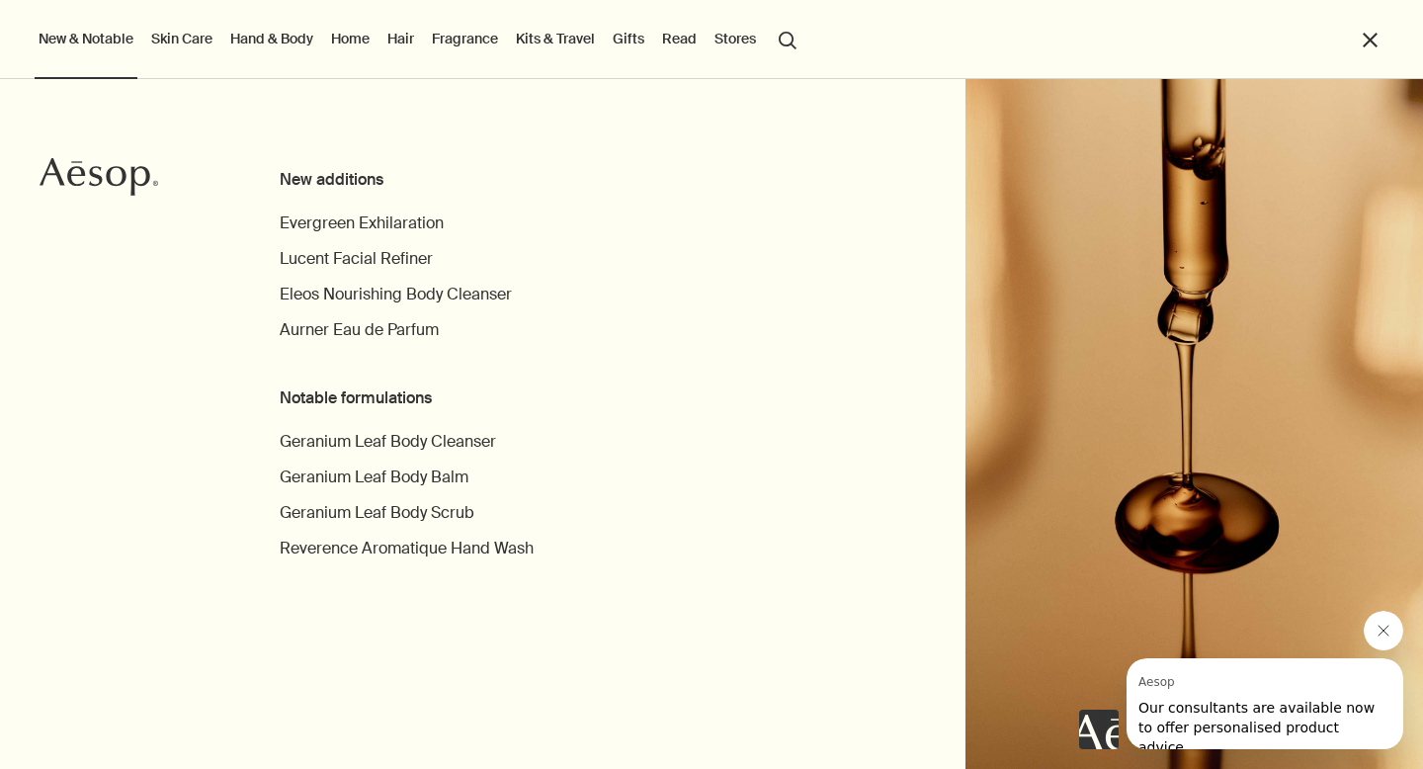
click at [264, 44] on link "Hand & Body" at bounding box center [271, 39] width 91 height 26
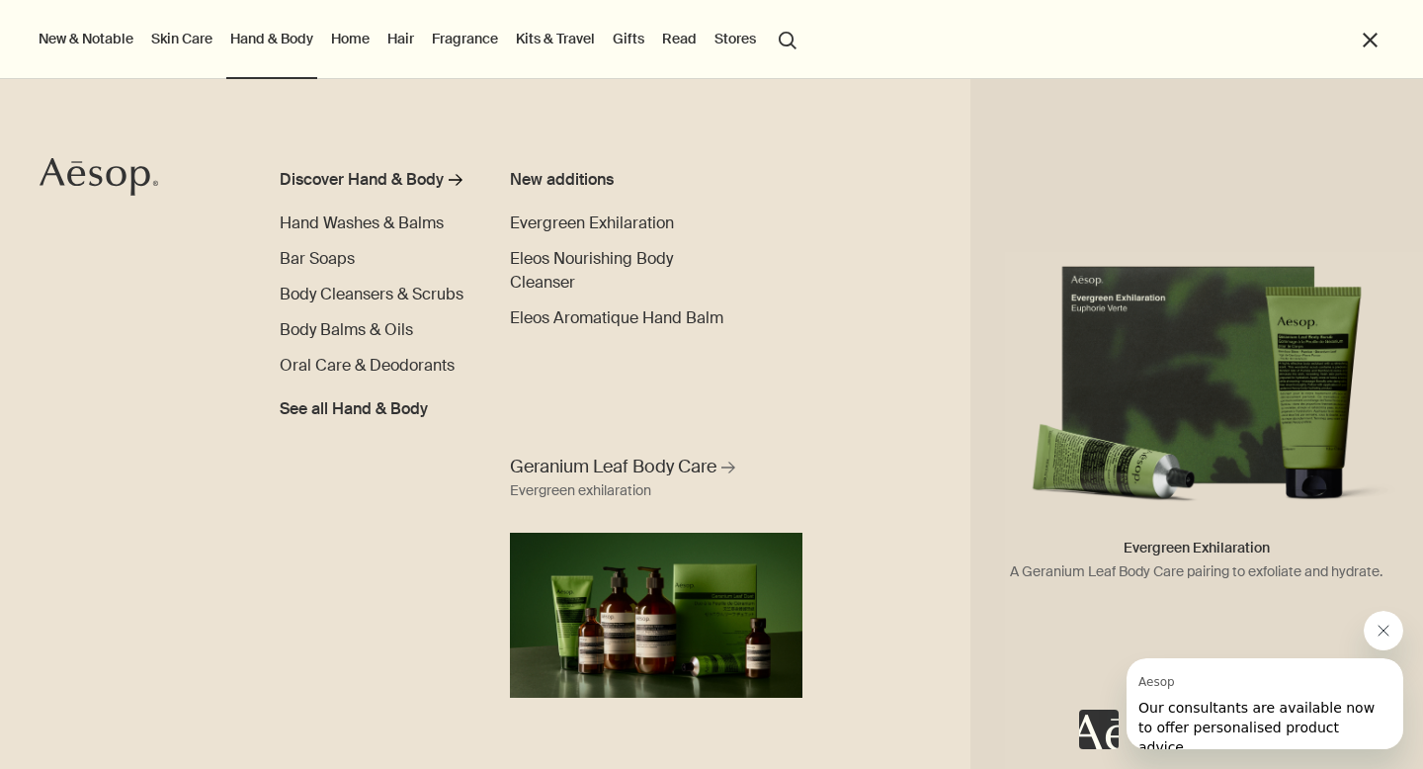
click at [1368, 54] on li "close" at bounding box center [1371, 39] width 25 height 79
click at [1375, 43] on button "close" at bounding box center [1370, 40] width 23 height 23
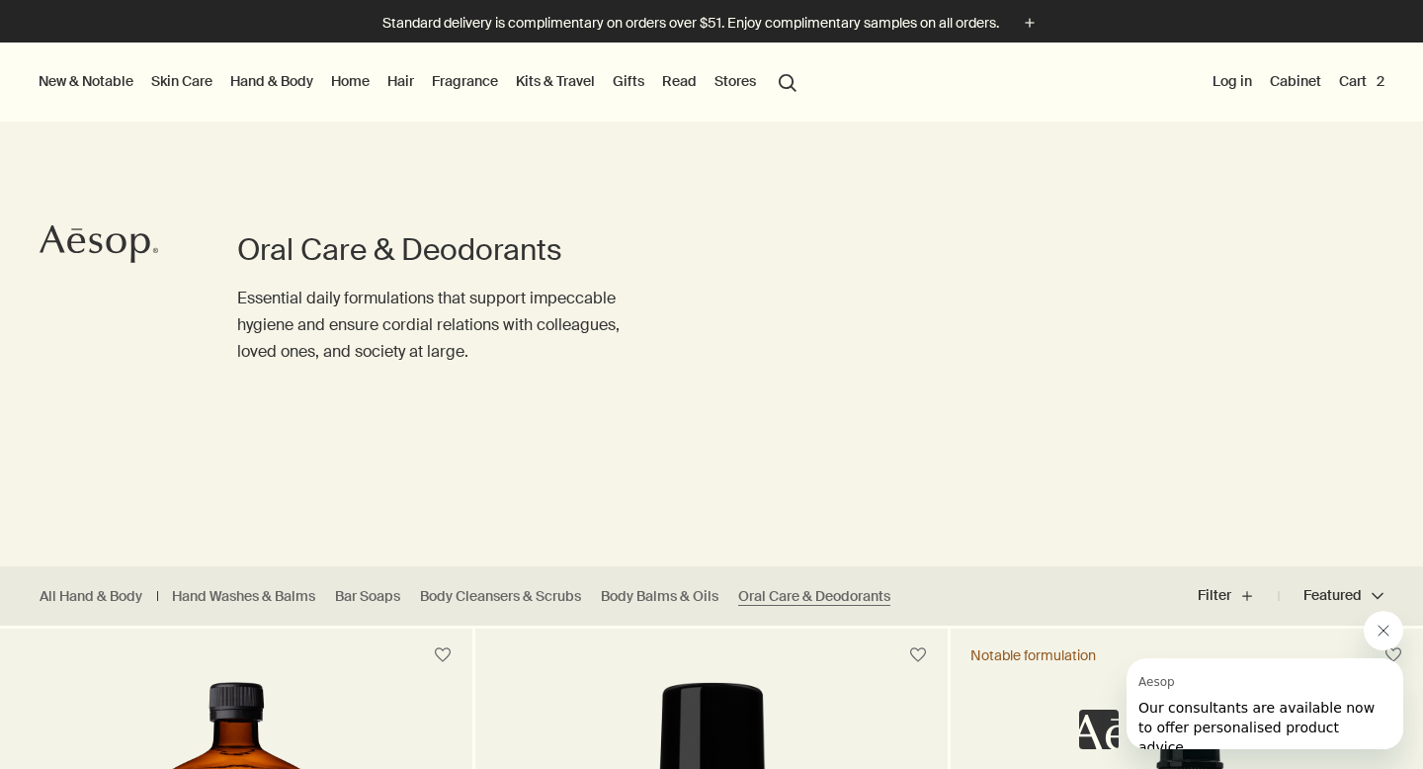
click at [1366, 89] on button "Cart 2" at bounding box center [1361, 81] width 53 height 26
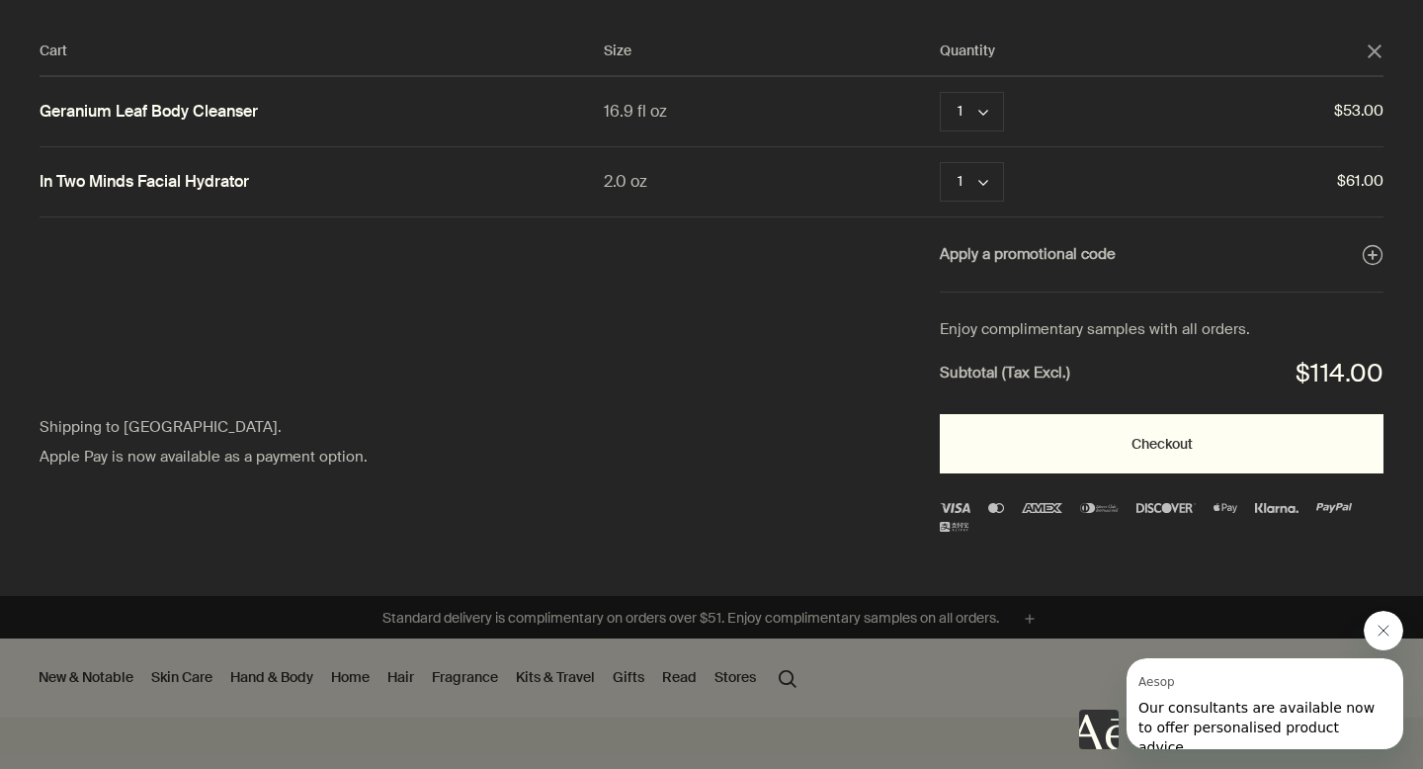
click at [1195, 459] on button "Checkout" at bounding box center [1162, 443] width 444 height 59
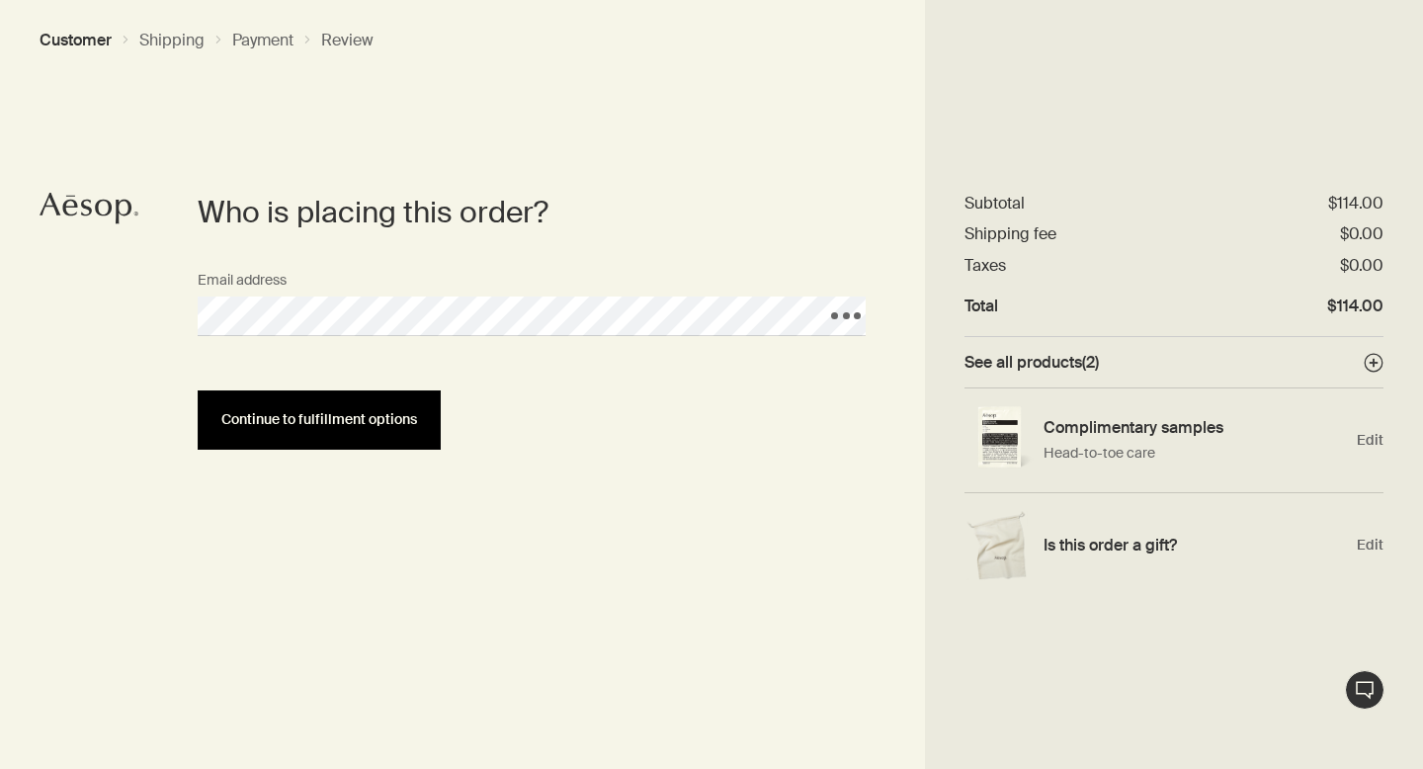
click at [382, 417] on span "Continue to fulfillment options" at bounding box center [319, 419] width 196 height 15
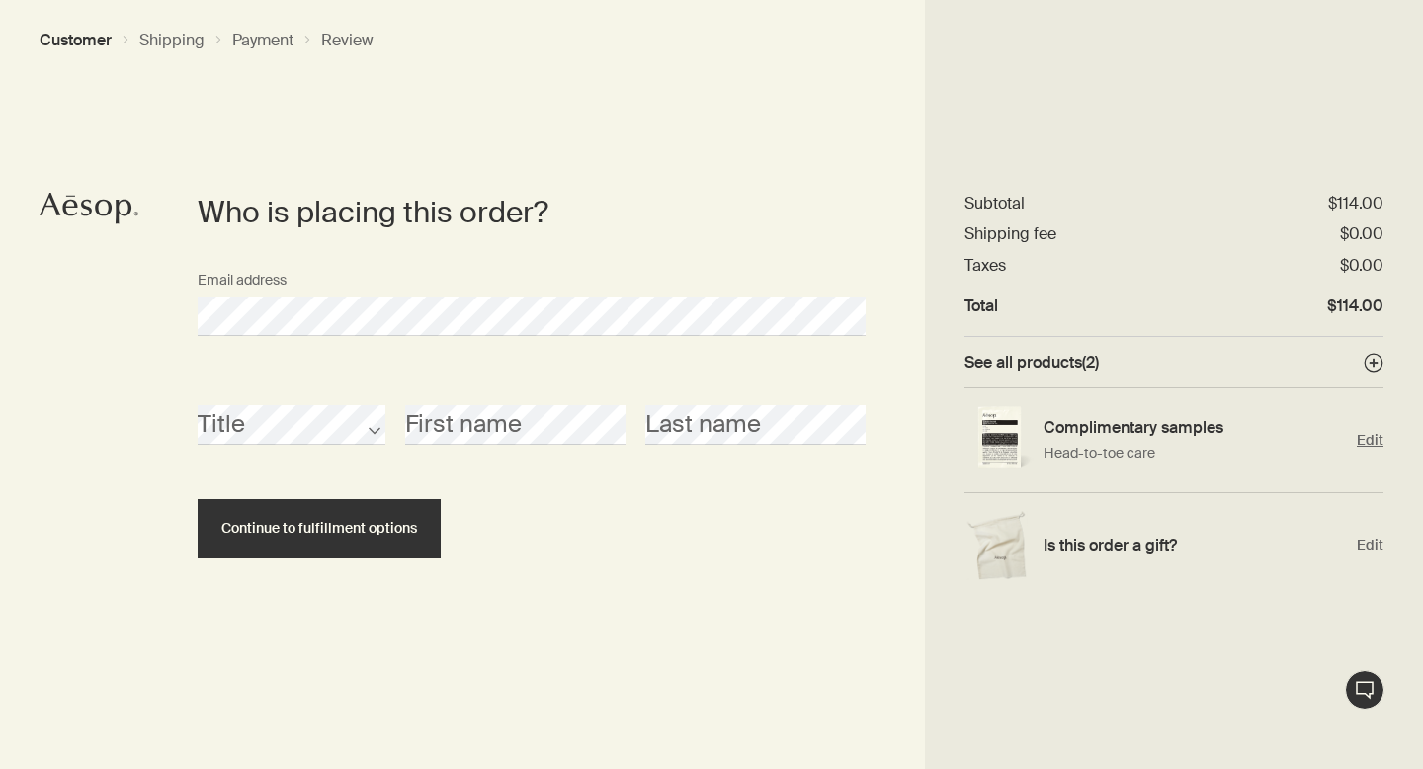
click at [1061, 428] on h4 "Complimentary samples" at bounding box center [1195, 427] width 303 height 21
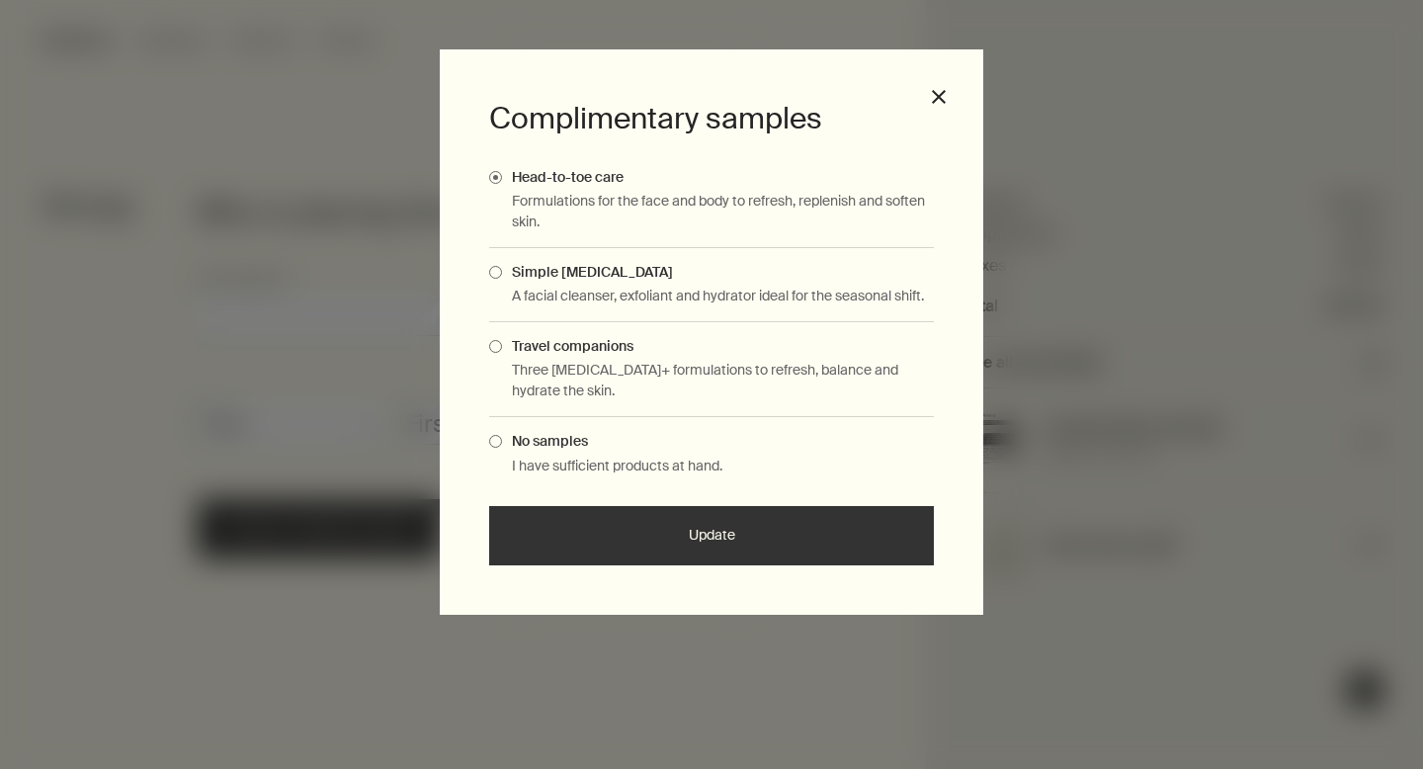
click at [936, 86] on div "Complimentary samples Head-to-toe care Formulations for the face and body to re…" at bounding box center [712, 331] width 544 height 565
click at [936, 102] on button "close" at bounding box center [939, 97] width 18 height 18
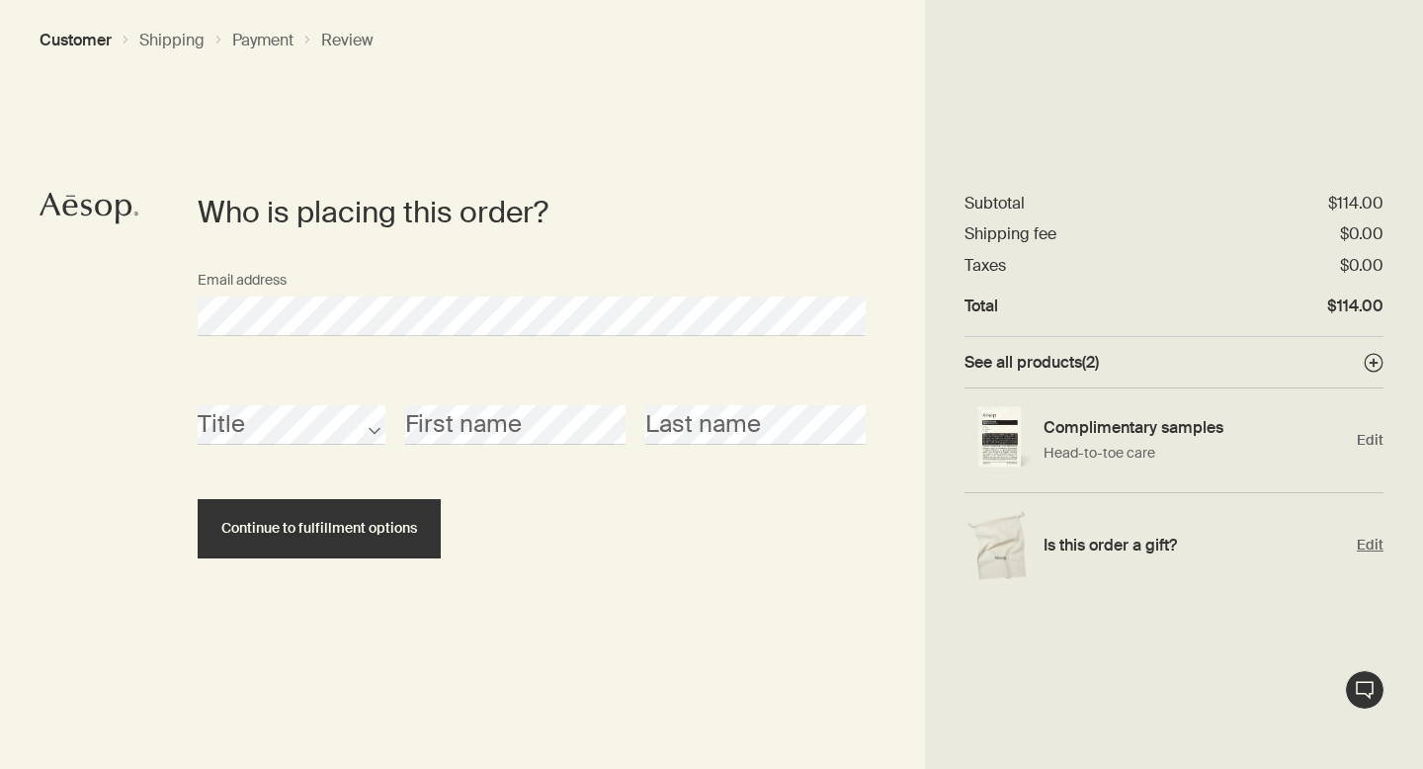
click at [1120, 555] on h4 "Is this order a gift?" at bounding box center [1195, 545] width 303 height 21
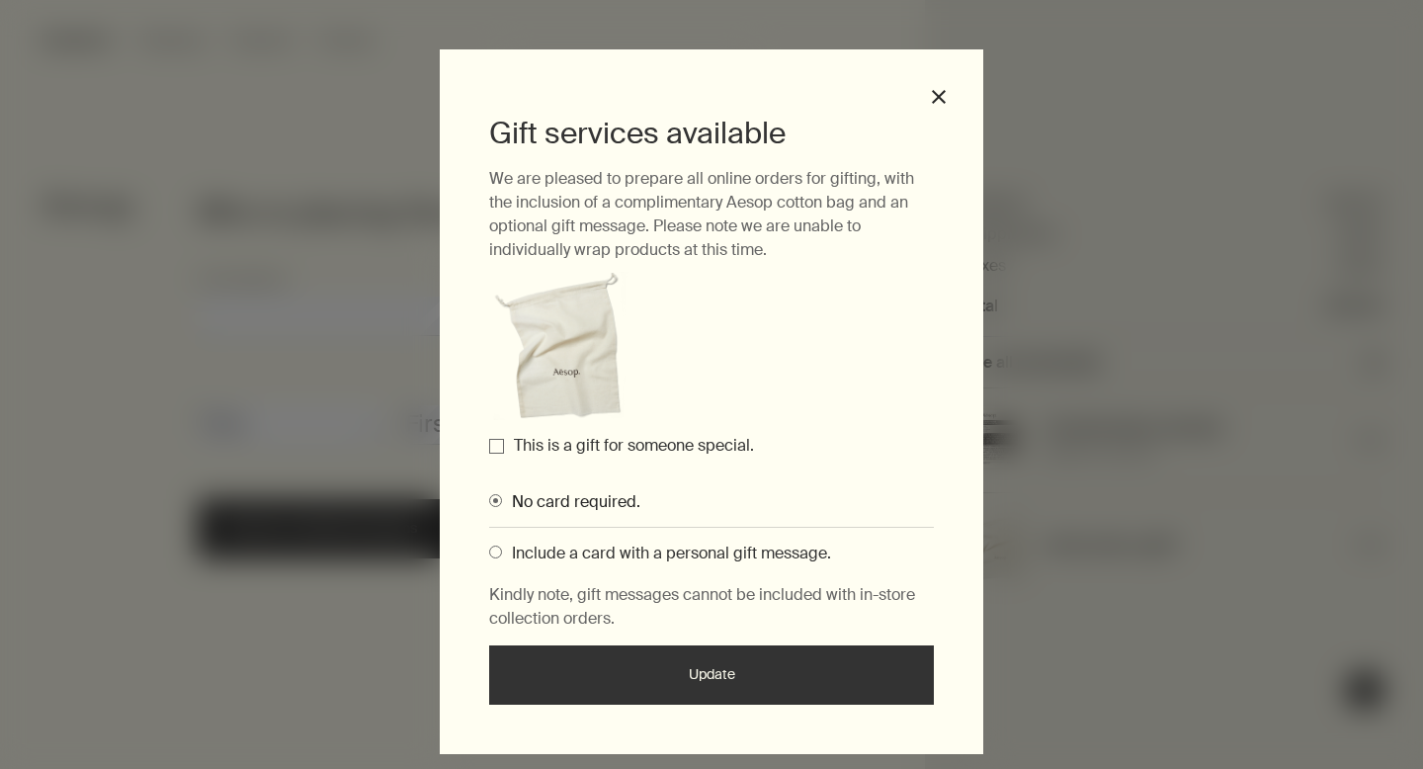
click at [614, 449] on label "This is a gift for someone special." at bounding box center [634, 445] width 240 height 21
click at [504, 449] on input "This is a gift for someone special." at bounding box center [496, 446] width 15 height 15
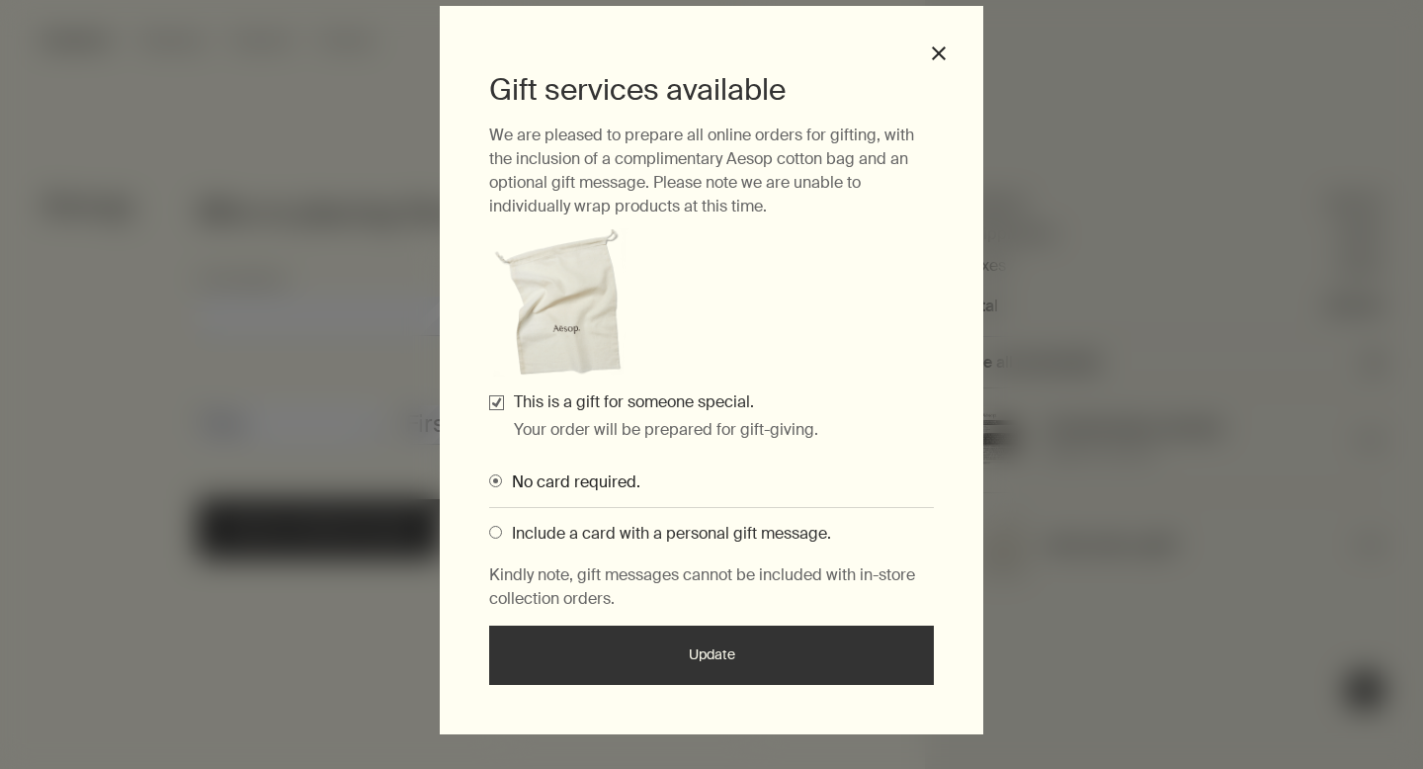
scroll to position [58, 0]
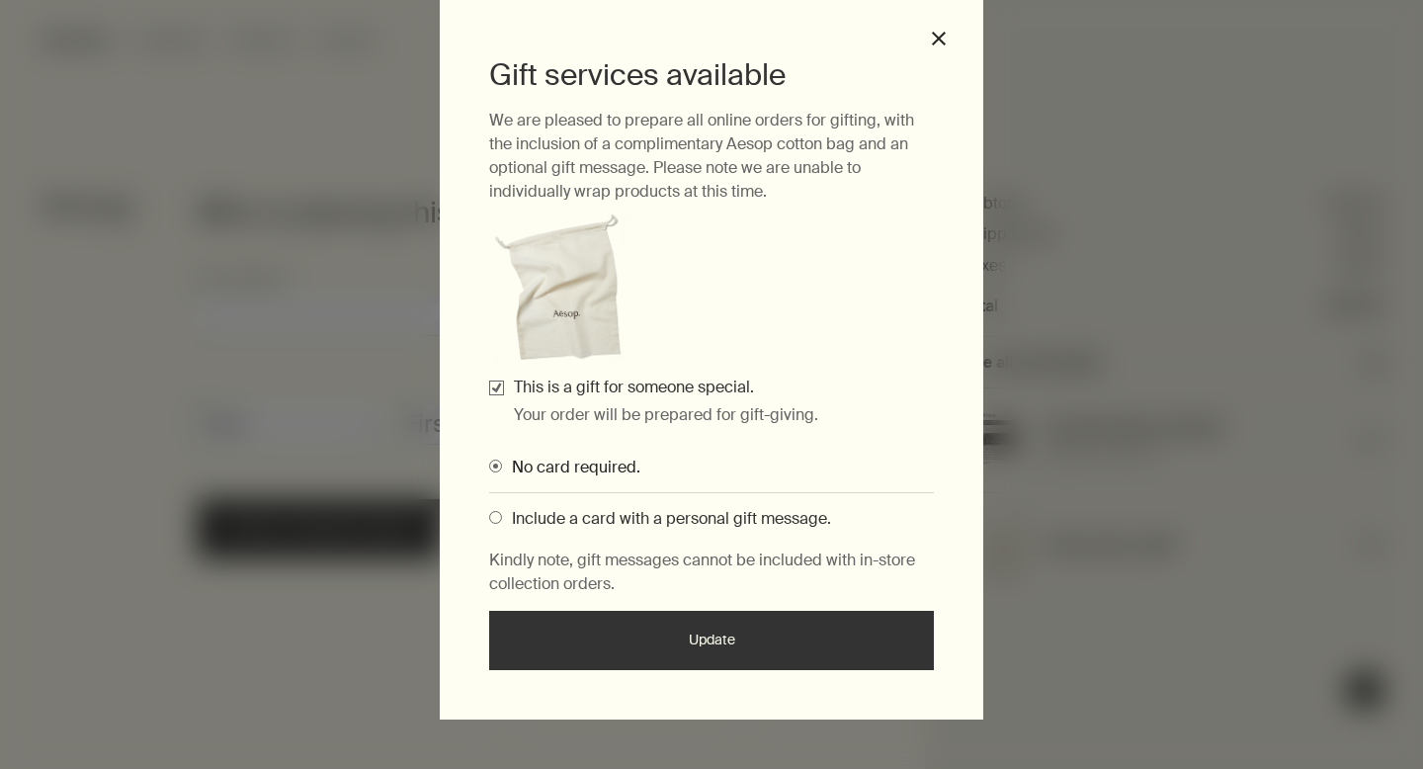
click at [700, 644] on button "Update" at bounding box center [711, 640] width 445 height 59
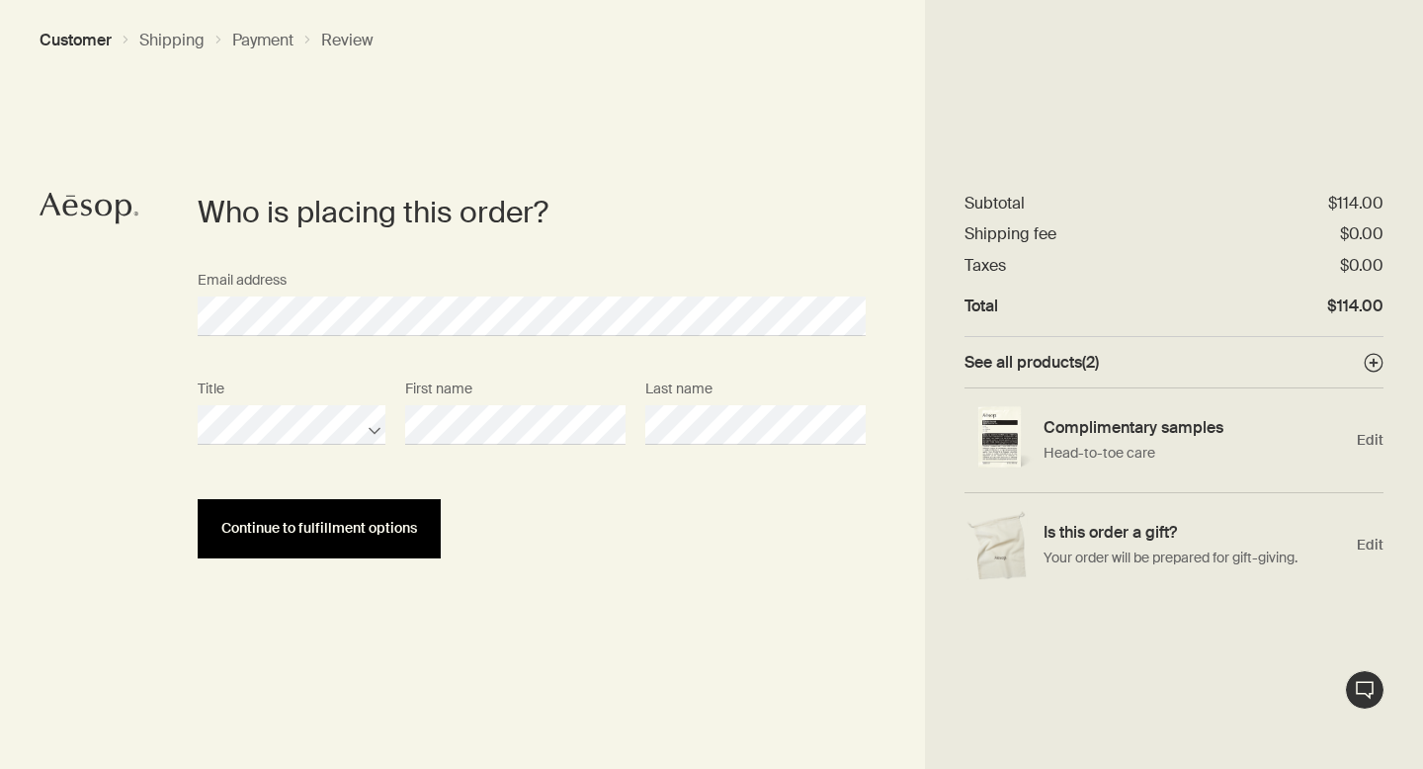
click at [413, 525] on span "Continue to fulfillment options" at bounding box center [319, 528] width 196 height 15
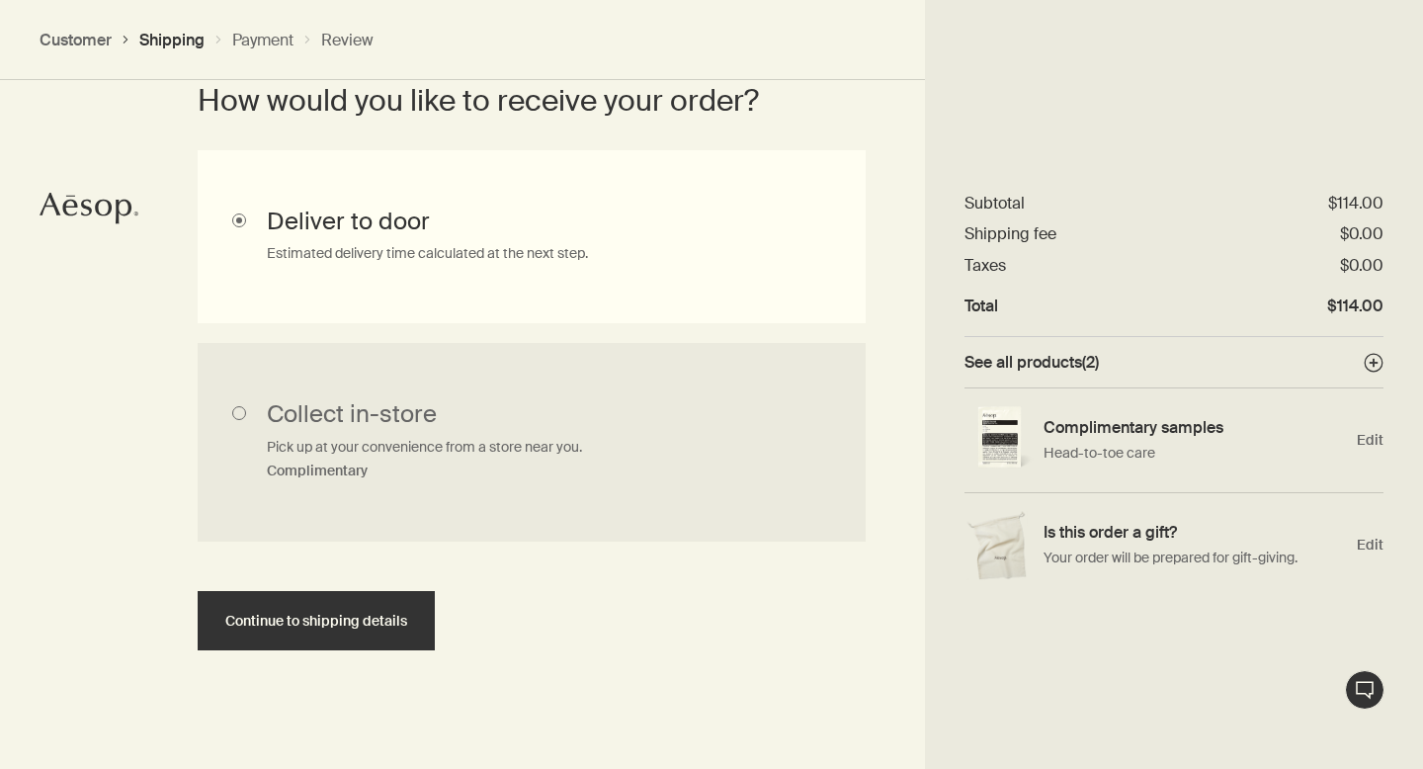
scroll to position [567, 0]
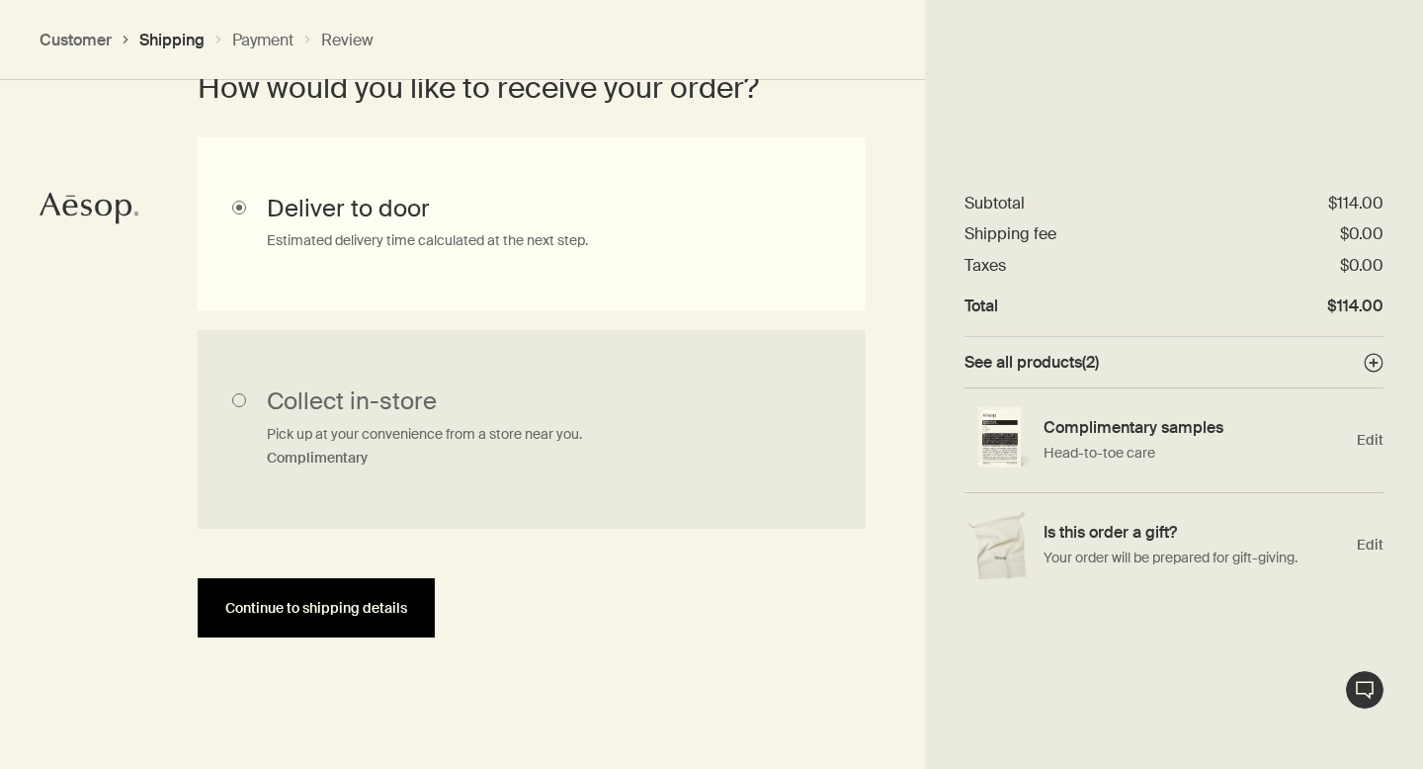
click at [405, 610] on span "Continue to shipping details" at bounding box center [316, 608] width 182 height 15
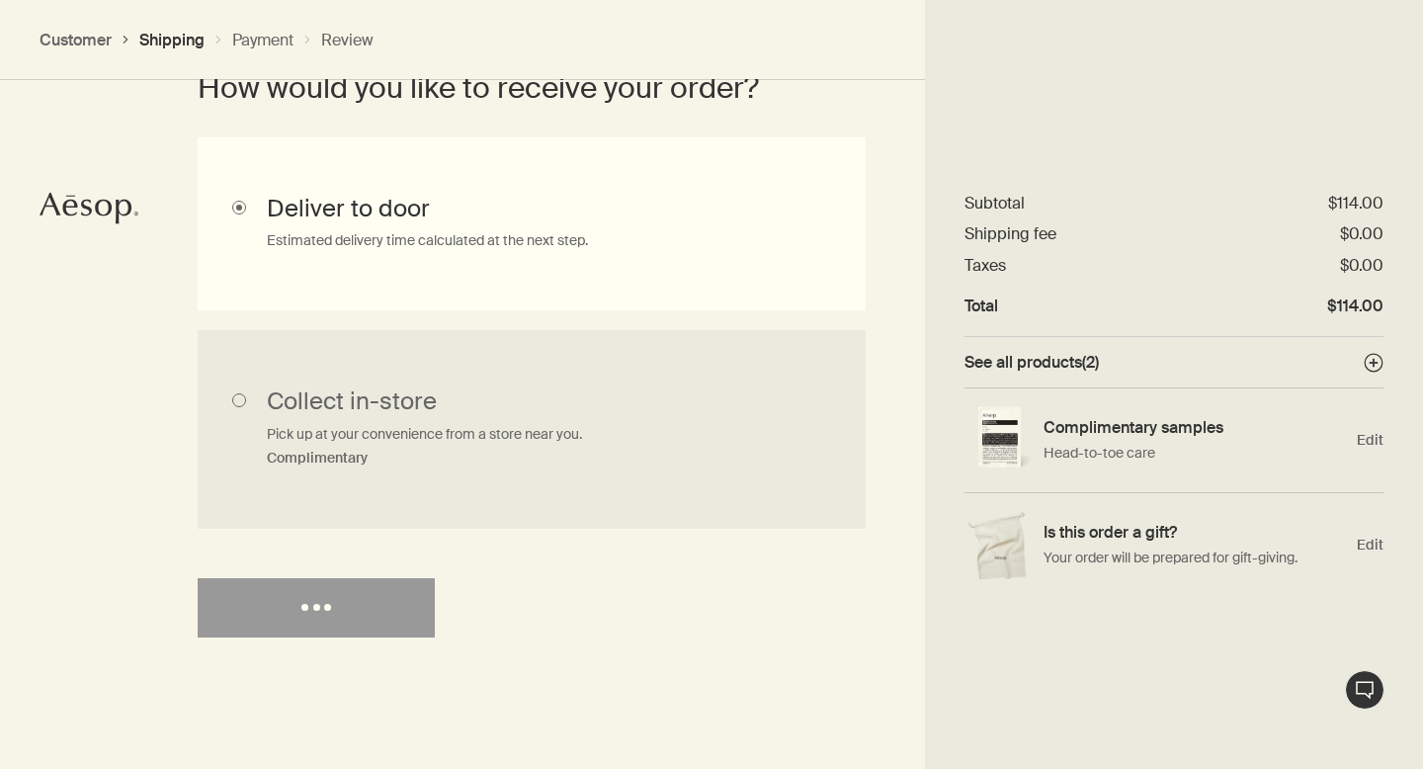
select select "US"
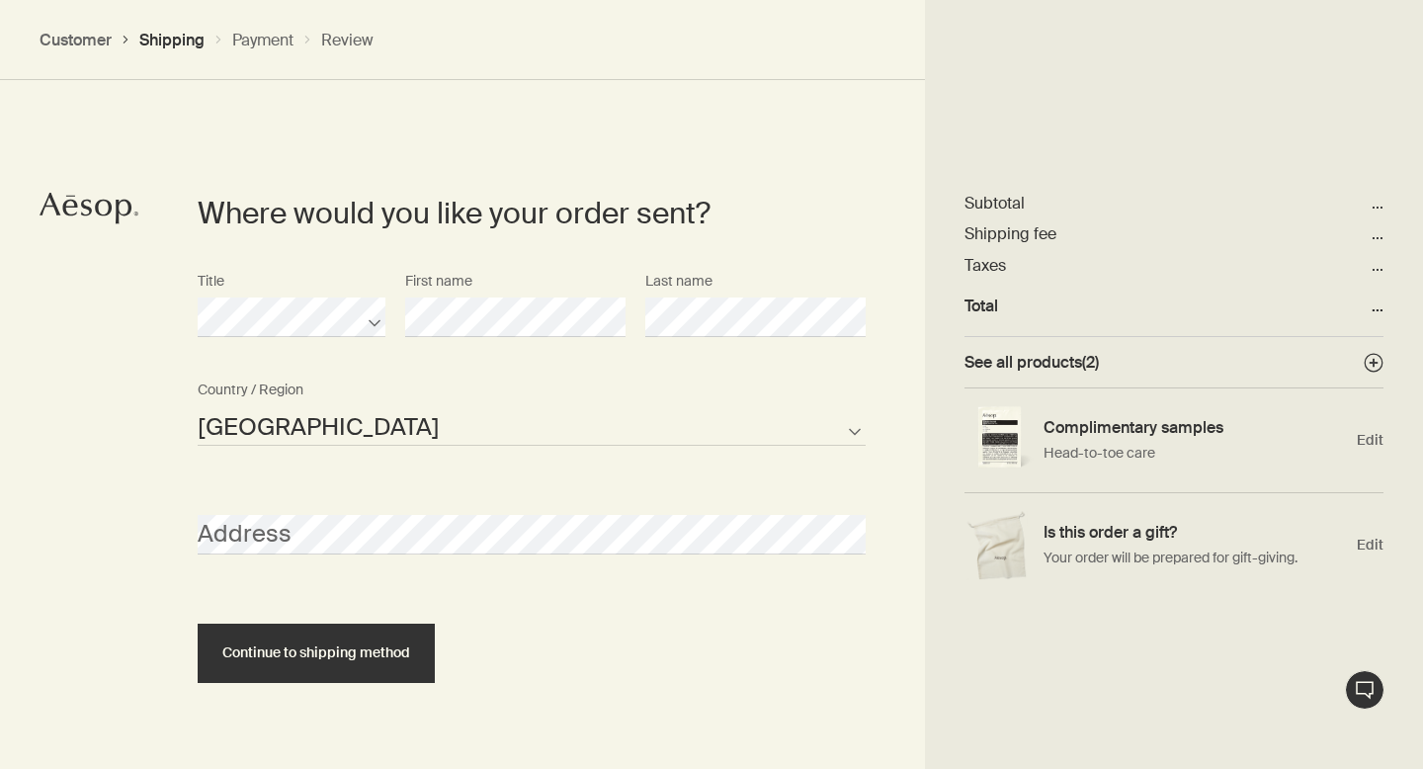
scroll to position [855, 0]
select select "US"
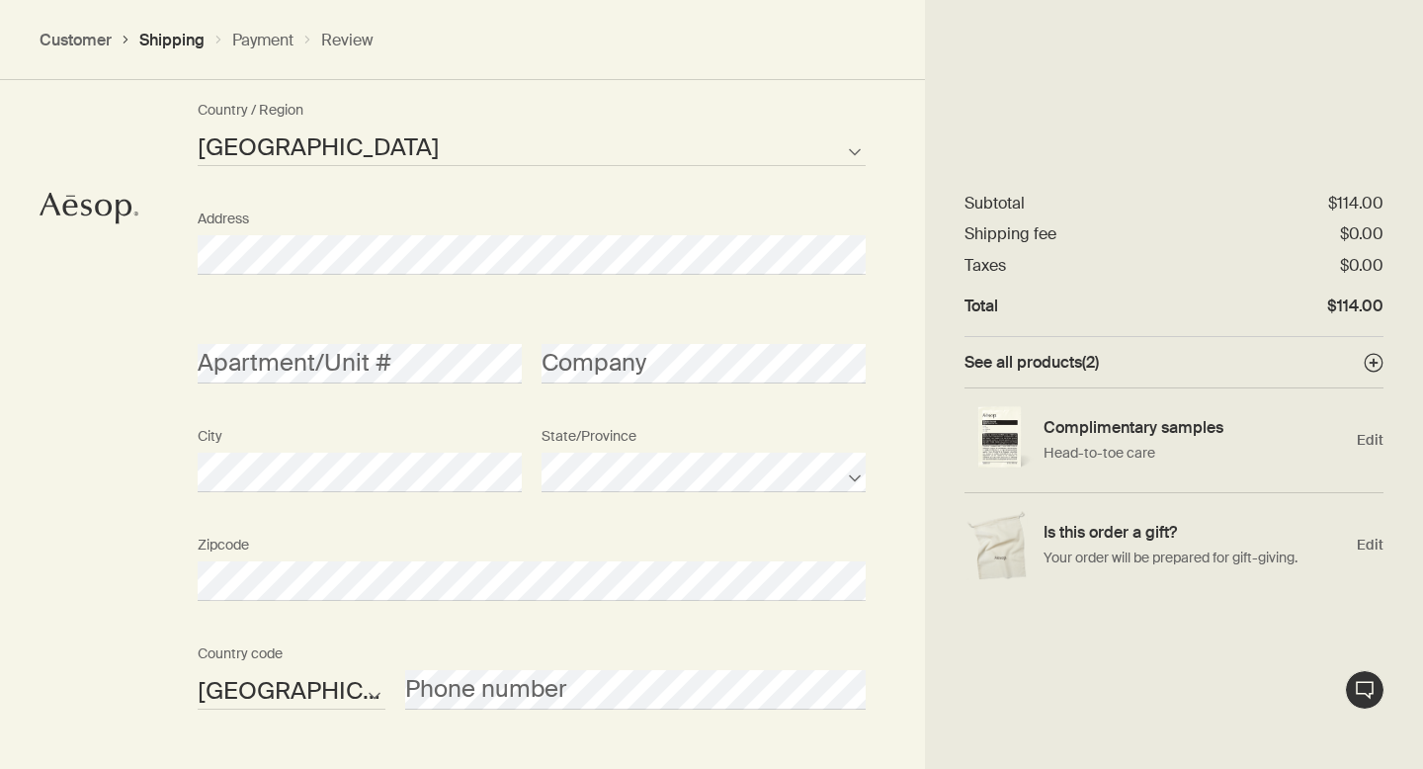
scroll to position [1333, 0]
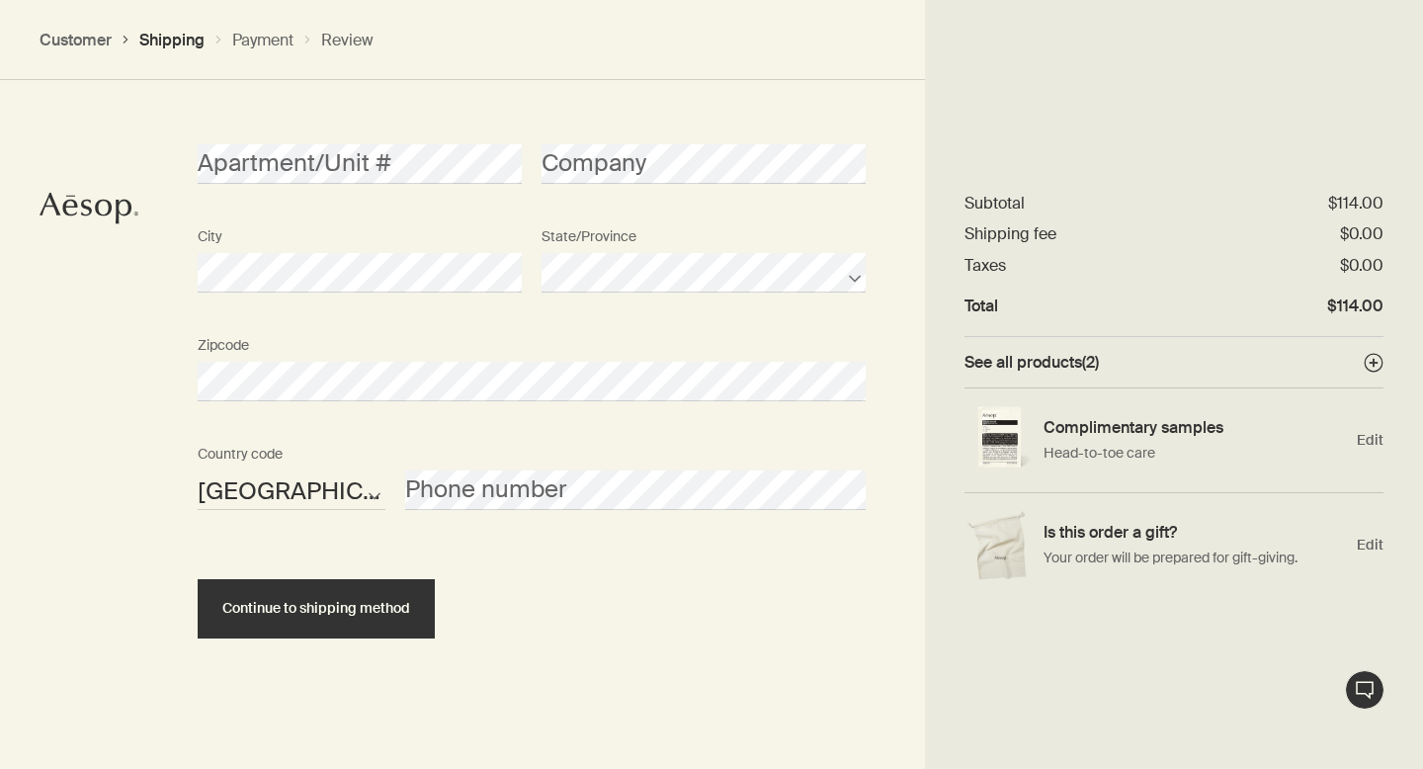
click at [470, 518] on div "AFG ALB DZA ASM AND AGO AIA ATA ATG ARG ARM ABW AUS AUT AZE BHS BHR BGD BRB BLR…" at bounding box center [532, 490] width 688 height 109
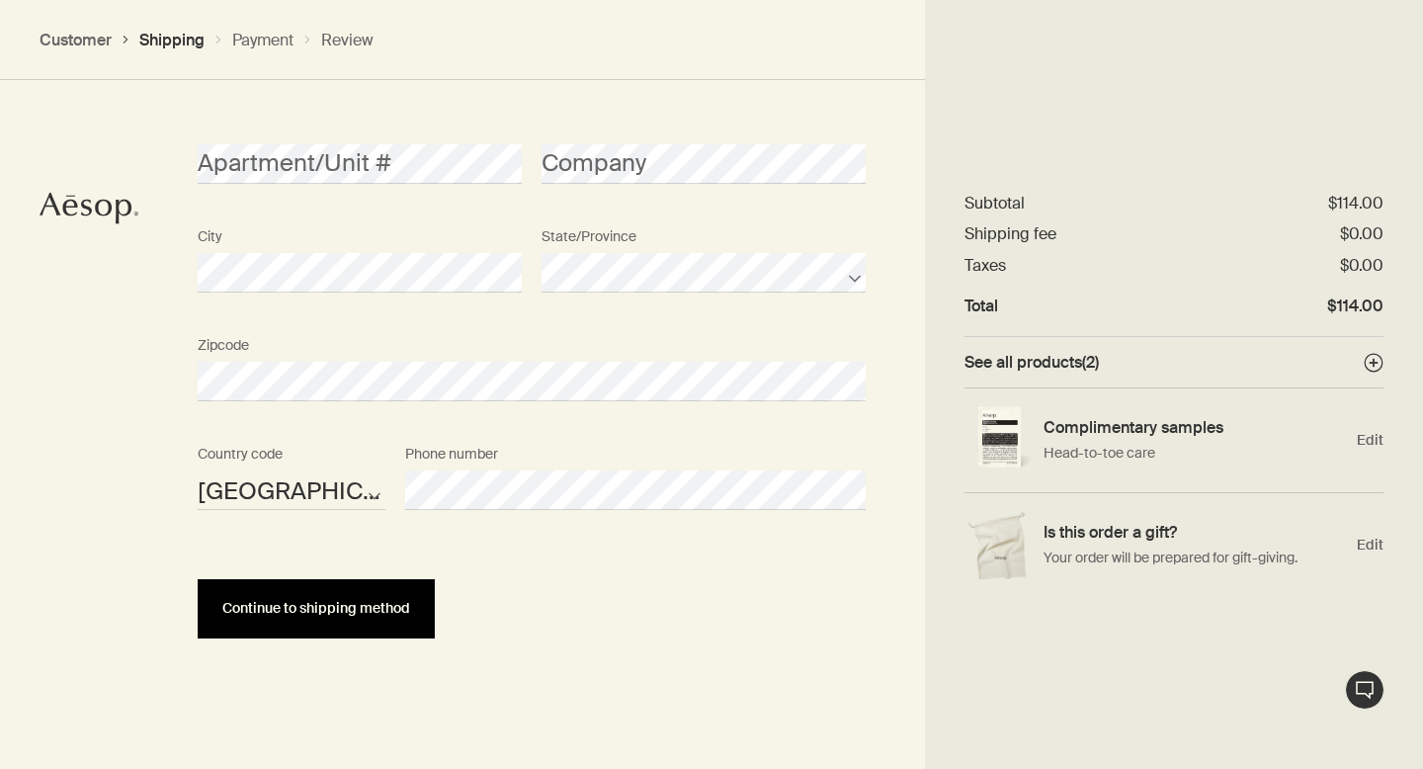
click at [384, 616] on button "Continue to shipping method" at bounding box center [316, 608] width 237 height 59
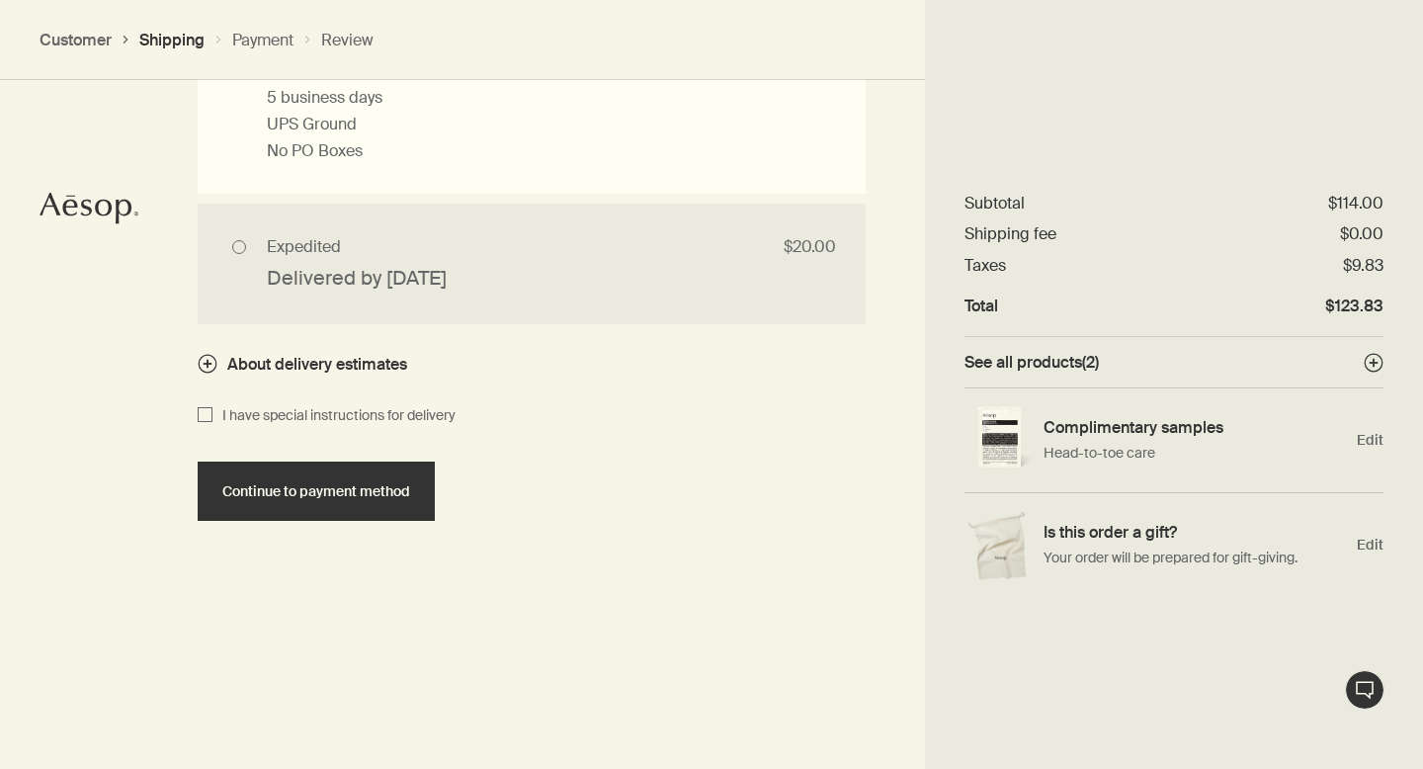
scroll to position [2002, 0]
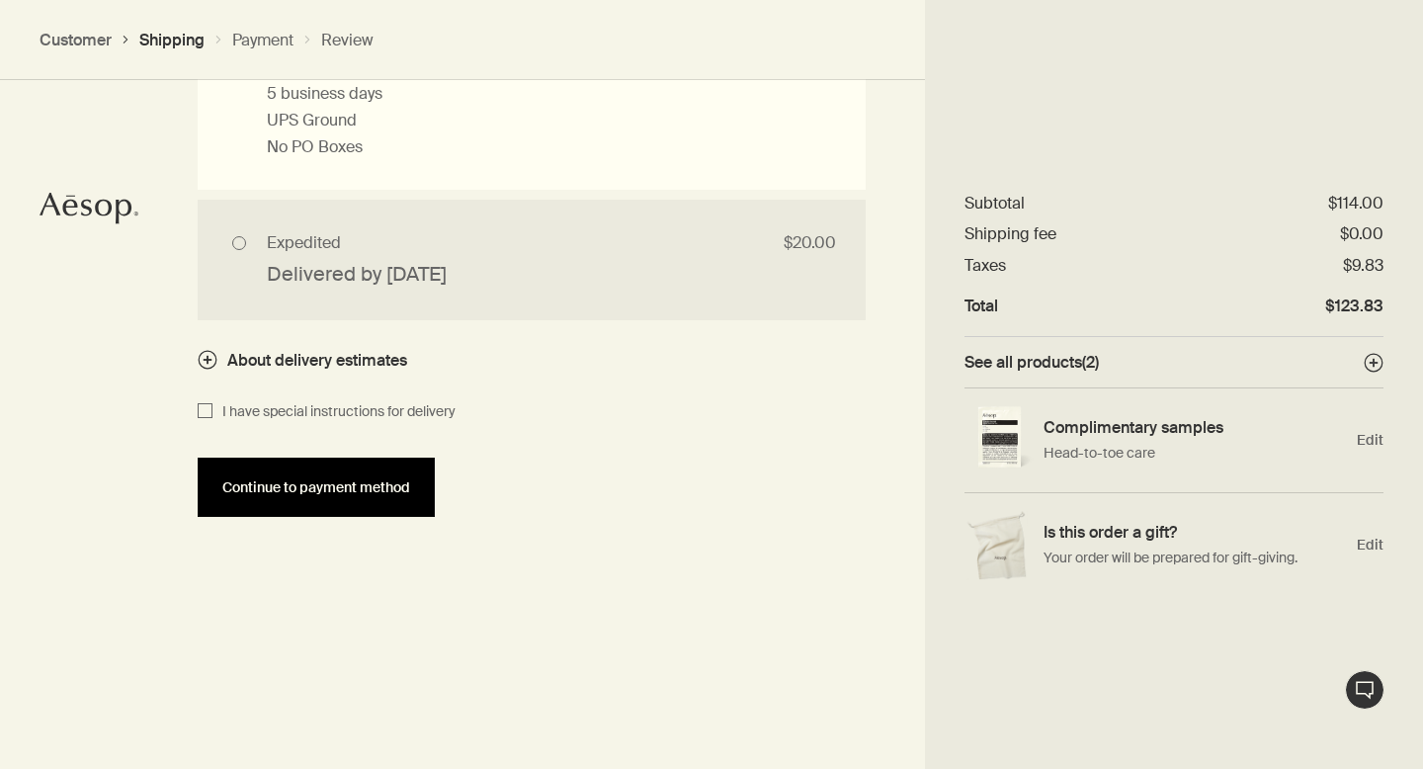
click at [237, 495] on span "Continue to payment method" at bounding box center [316, 487] width 188 height 15
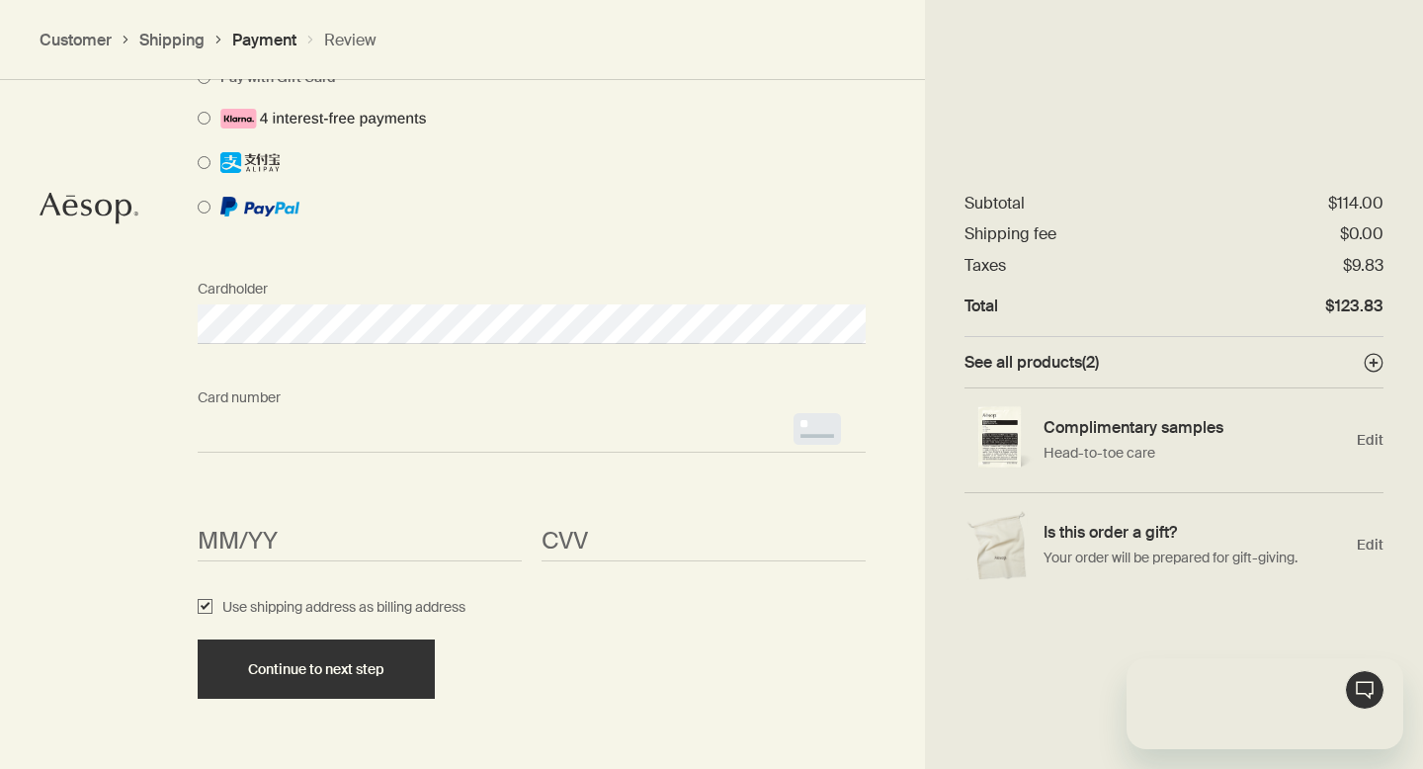
scroll to position [0, 0]
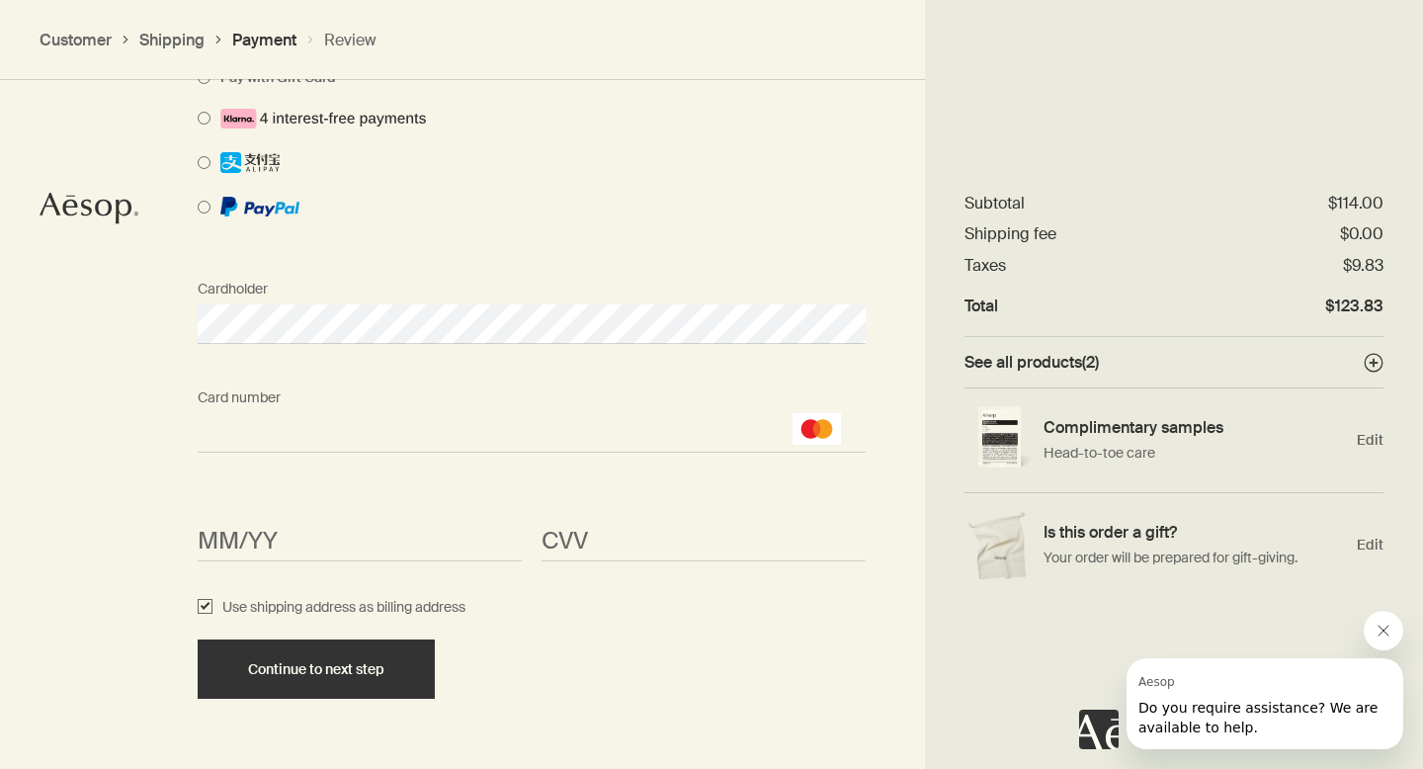
click at [134, 582] on div "How would you like to pay? Pay with Credit Card Pay with Gift Card Cardholder C…" at bounding box center [711, 320] width 1423 height 1020
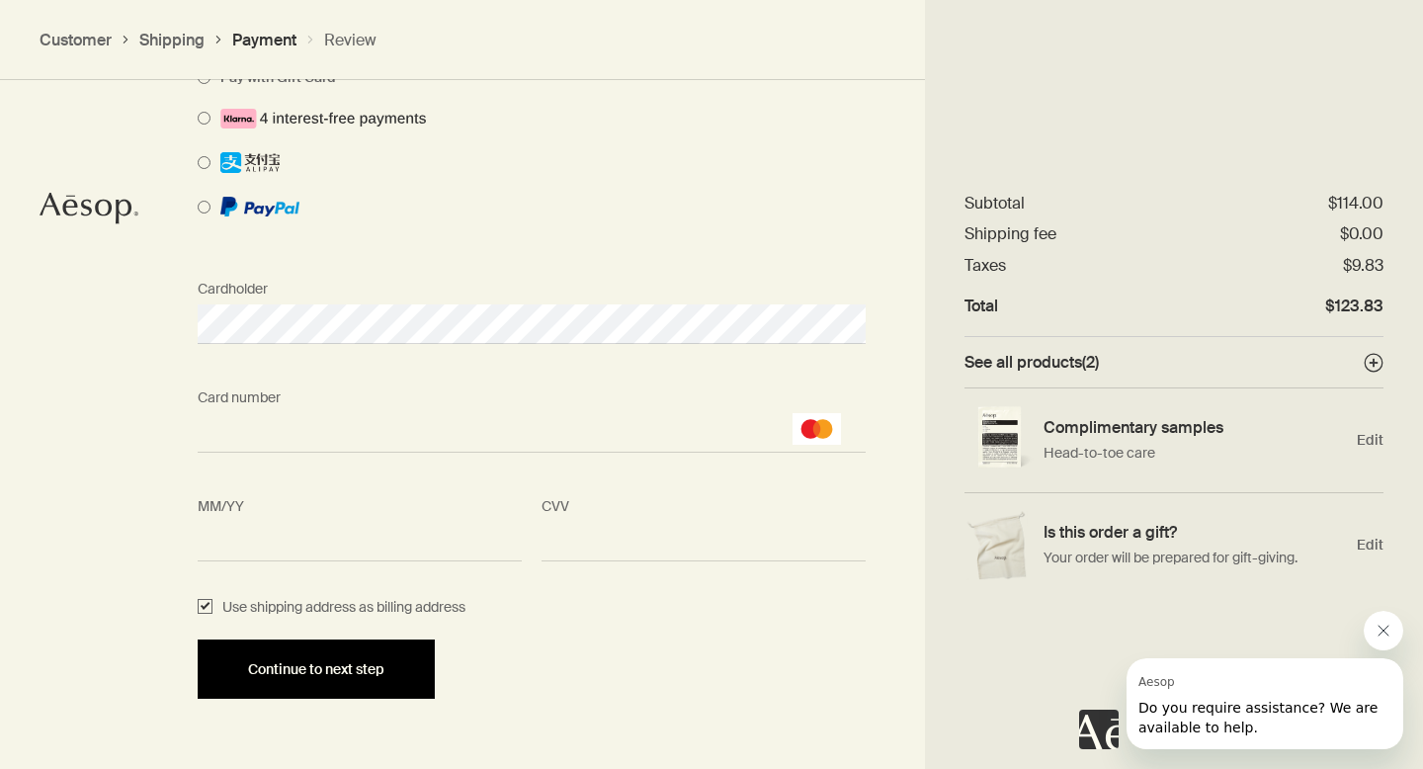
click at [279, 646] on button "Continue to next step" at bounding box center [316, 669] width 237 height 59
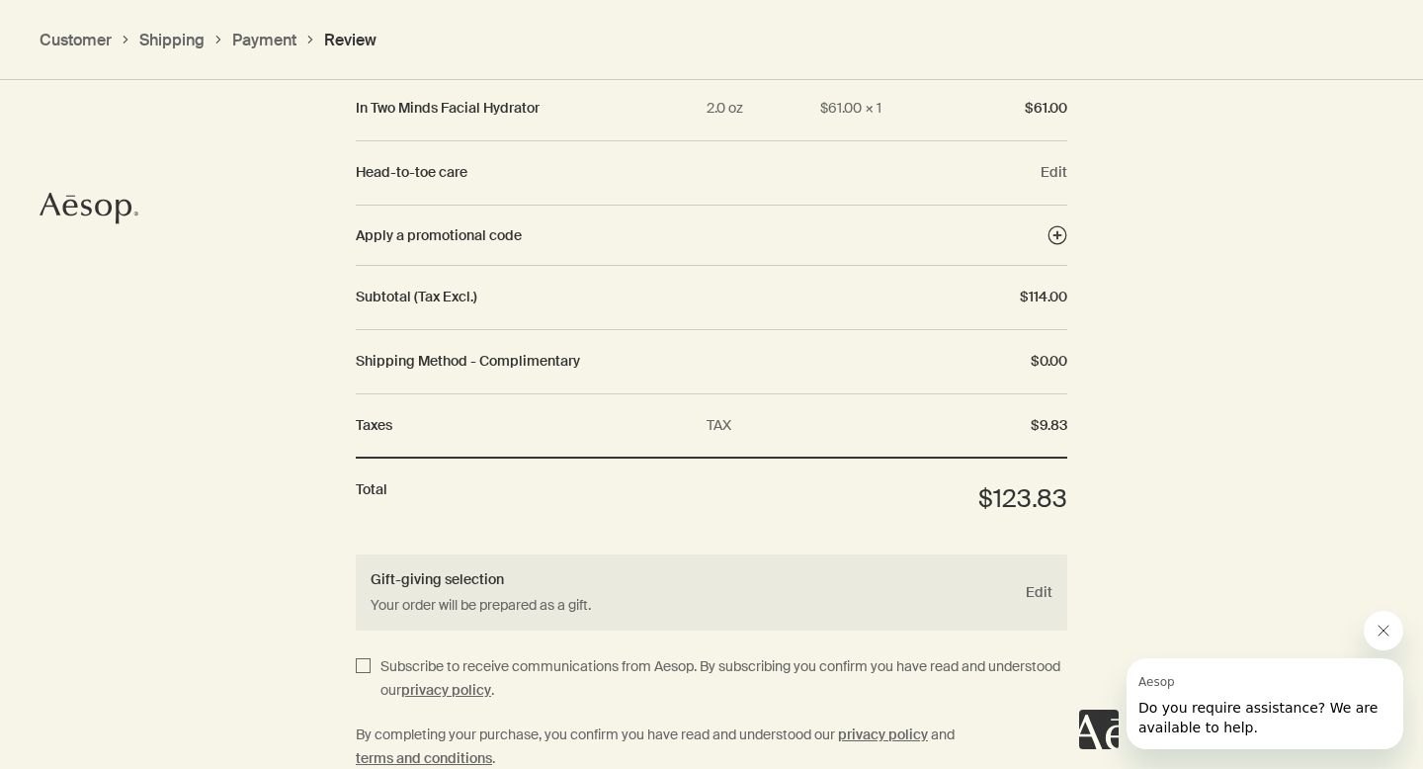
scroll to position [2532, 0]
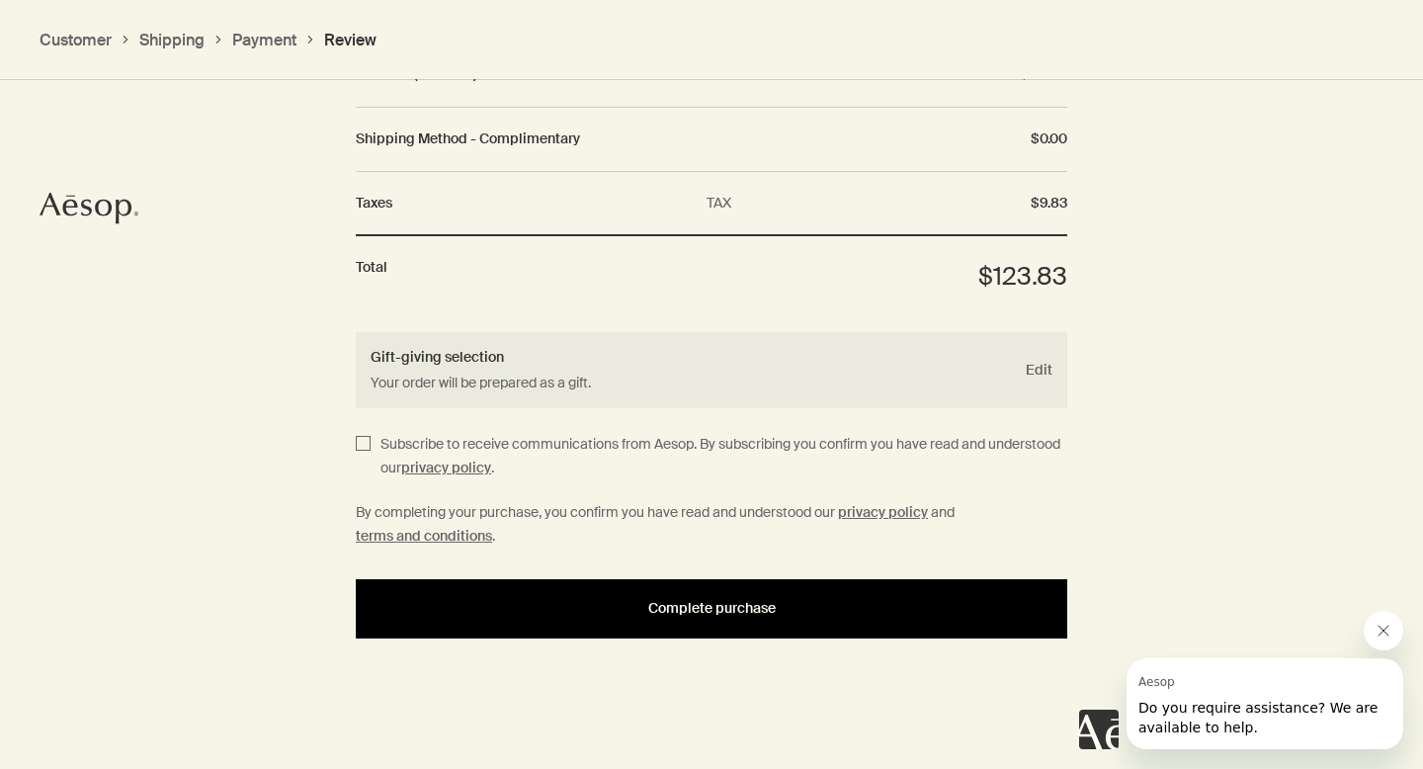
click at [431, 633] on button "Complete purchase" at bounding box center [712, 608] width 712 height 59
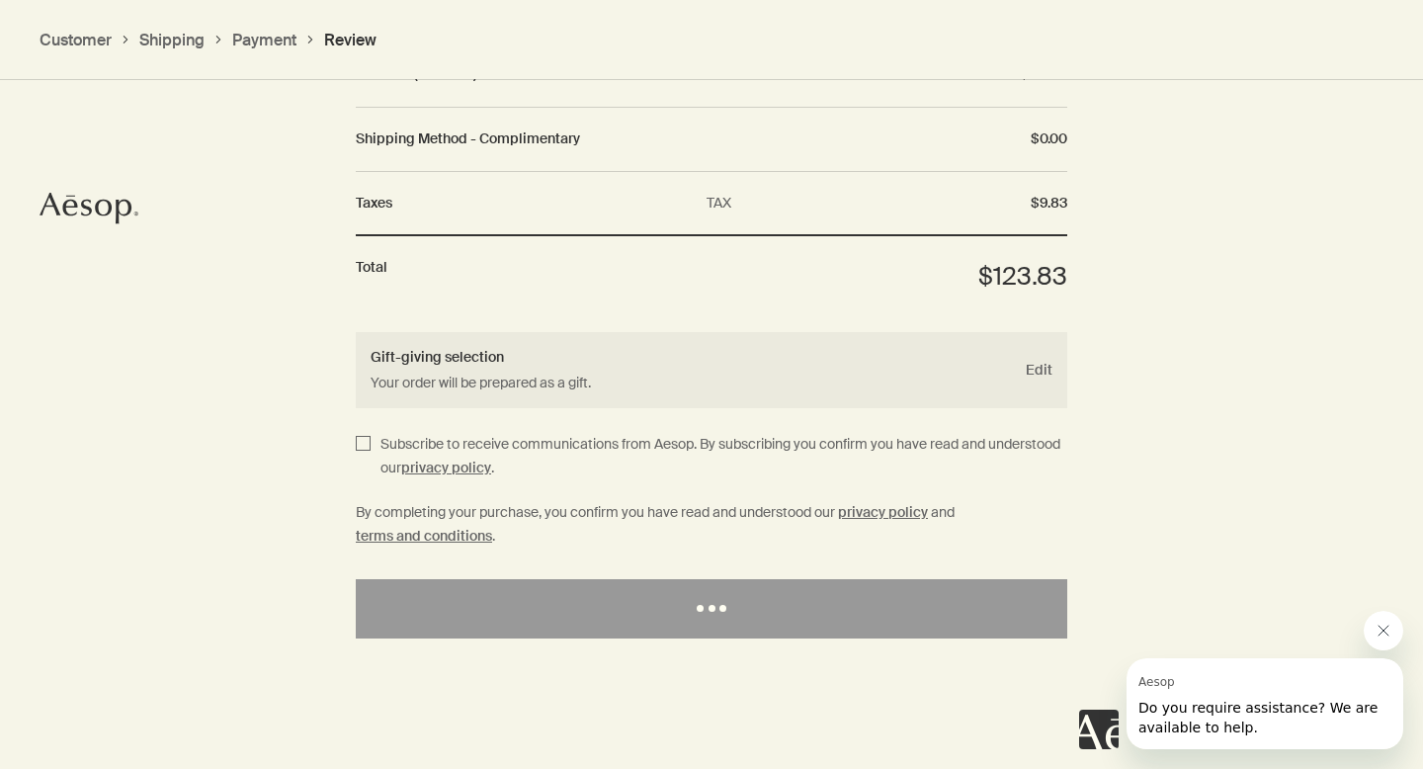
click at [431, 602] on div "Complete purchase" at bounding box center [712, 608] width 664 height 15
